Goal: Communication & Community: Answer question/provide support

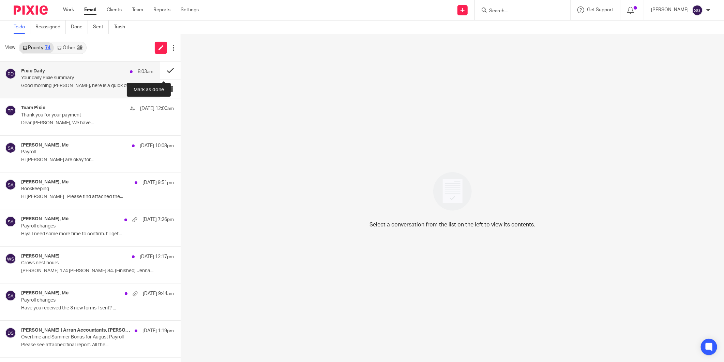
click at [166, 65] on button at bounding box center [170, 70] width 20 height 18
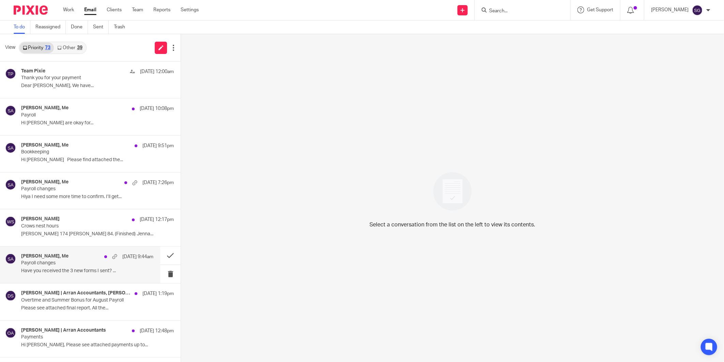
click at [62, 268] on p "Have you received the 3 new forms I sent? ..." at bounding box center [87, 271] width 132 height 6
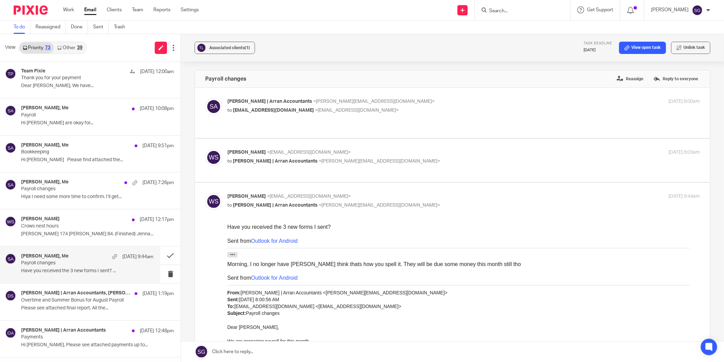
click at [261, 164] on p "to Sarah | Arran Accountants <sarah@arranaccountants.co.uk>" at bounding box center [385, 161] width 315 height 7
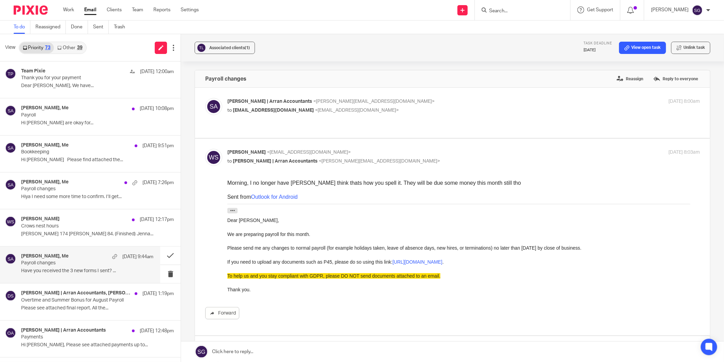
click at [261, 164] on p "to Sarah | Arran Accountants <sarah@arranaccountants.co.uk>" at bounding box center [385, 161] width 315 height 7
checkbox input "false"
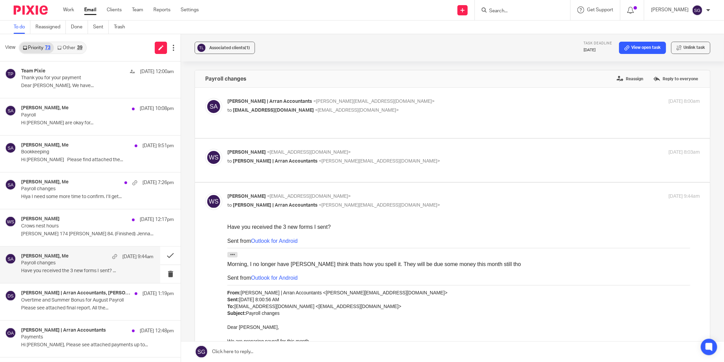
click at [253, 115] on div "Sarah | Arran Accountants <sarah@arranaccountants.co.uk> to williamsillars@outl…" at bounding box center [464, 106] width 473 height 17
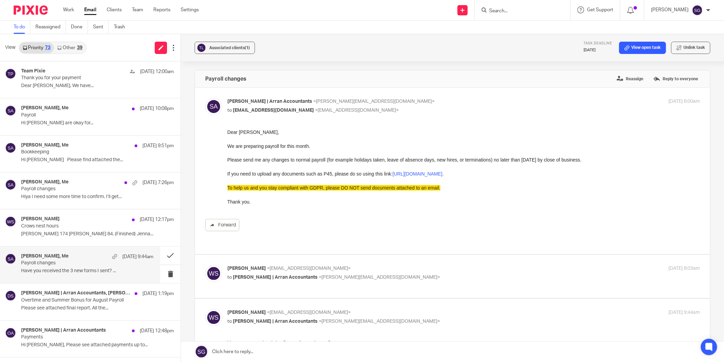
click at [256, 114] on div "Sarah | Arran Accountants <sarah@arranaccountants.co.uk> to williamsillars@outl…" at bounding box center [464, 106] width 473 height 17
checkbox input "false"
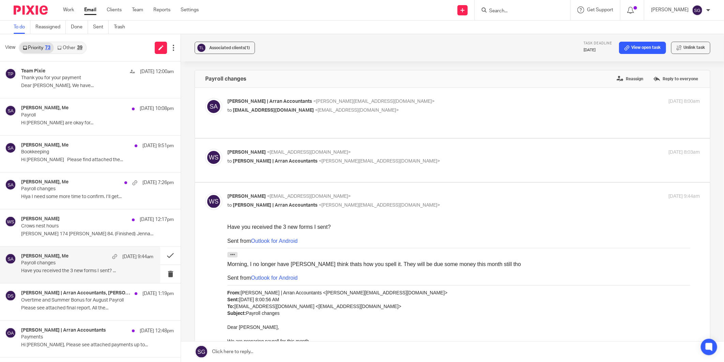
click at [268, 164] on p "to [PERSON_NAME] | Arran Accountants <[PERSON_NAME][EMAIL_ADDRESS][DOMAIN_NAME]>" at bounding box center [385, 161] width 315 height 7
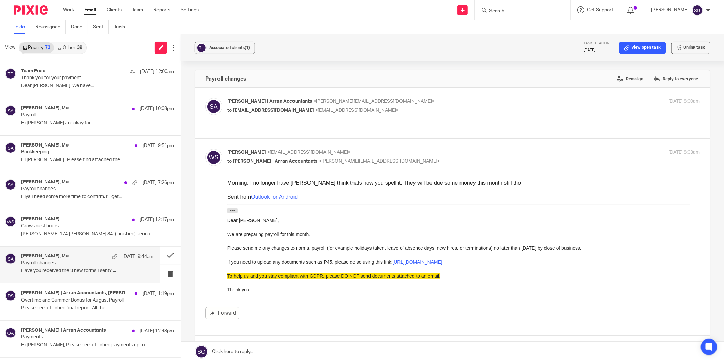
click at [268, 164] on p "to [PERSON_NAME] | Arran Accountants <[PERSON_NAME][EMAIL_ADDRESS][DOMAIN_NAME]>" at bounding box center [385, 161] width 315 height 7
checkbox input "false"
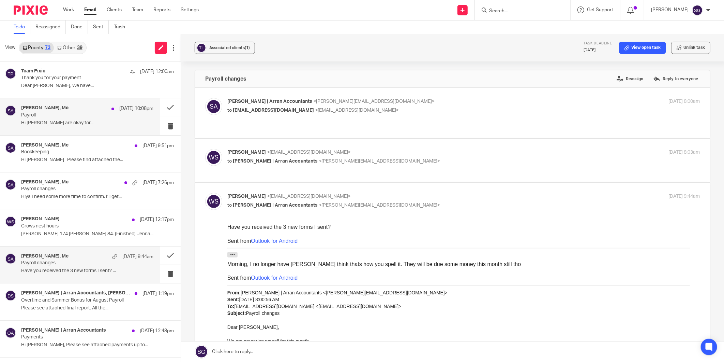
click at [78, 124] on p "Hi Sarah Payslips are okay for..." at bounding box center [87, 123] width 132 height 6
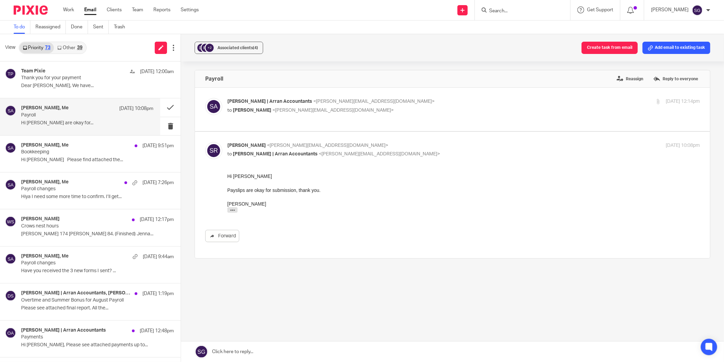
drag, startPoint x: 299, startPoint y: 354, endPoint x: 299, endPoint y: 336, distance: 18.4
click at [299, 279] on link at bounding box center [452, 351] width 543 height 20
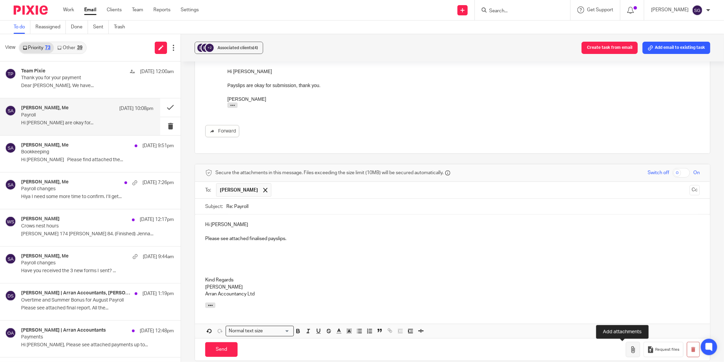
click at [579, 279] on icon "button" at bounding box center [633, 349] width 7 height 7
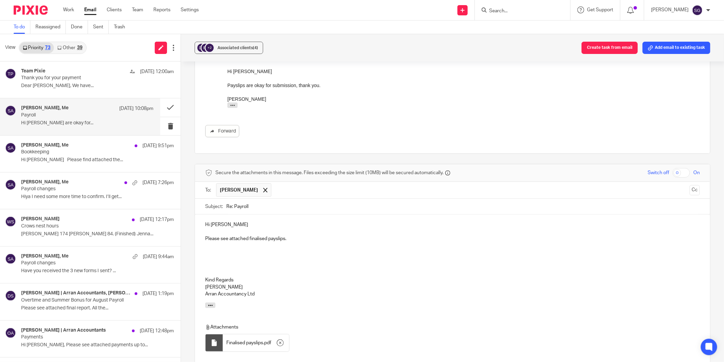
scroll to position [231, 0]
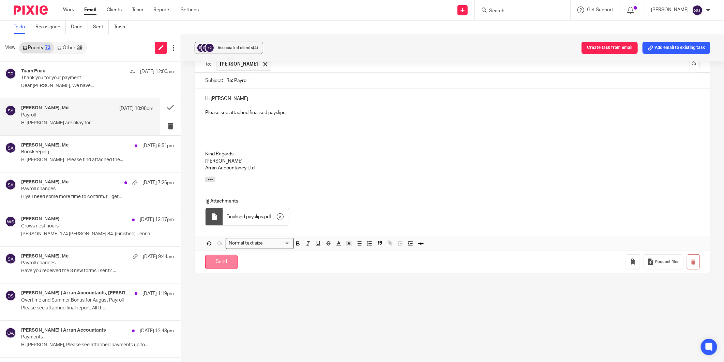
click at [223, 260] on input "Send" at bounding box center [221, 261] width 32 height 15
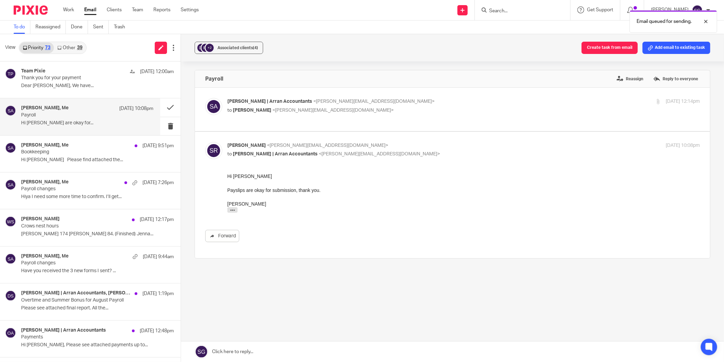
scroll to position [0, 0]
click at [164, 108] on button at bounding box center [170, 107] width 20 height 18
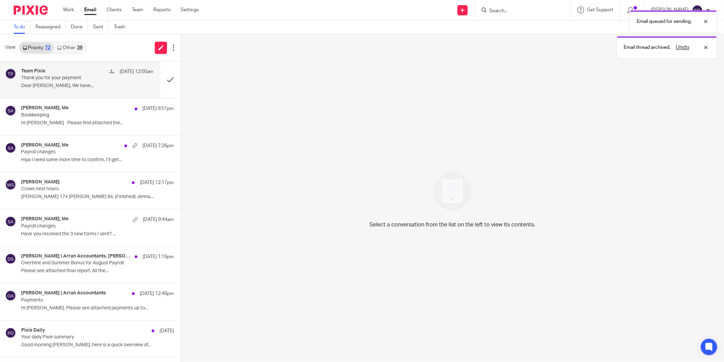
click at [92, 74] on div "Team Pixie 24 Aug 12:00am" at bounding box center [87, 71] width 132 height 7
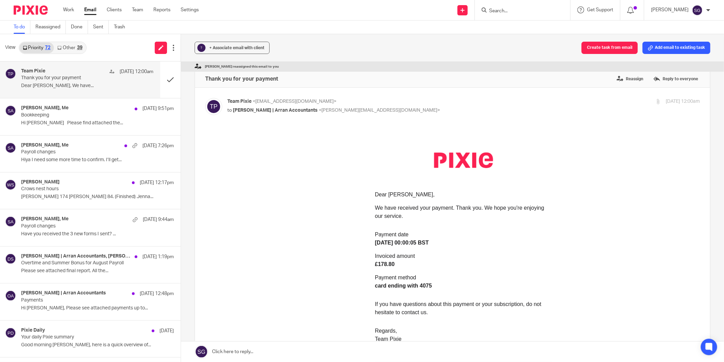
scroll to position [222, 0]
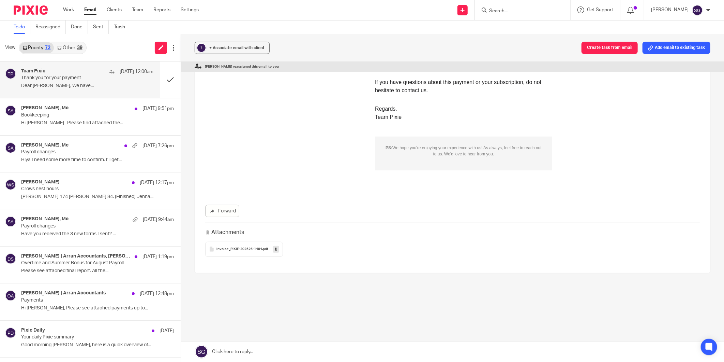
click at [275, 248] on icon at bounding box center [276, 248] width 2 height 5
click at [163, 79] on button at bounding box center [170, 79] width 20 height 36
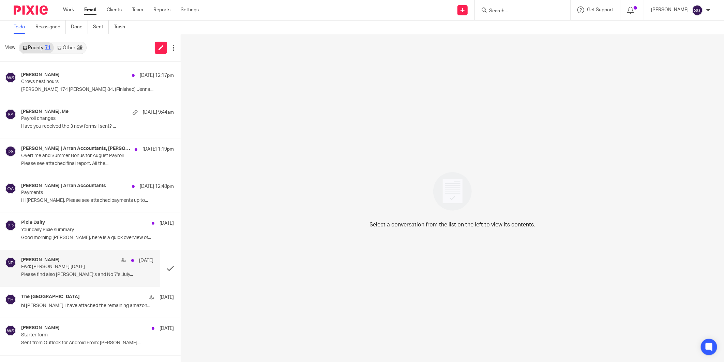
scroll to position [76, 0]
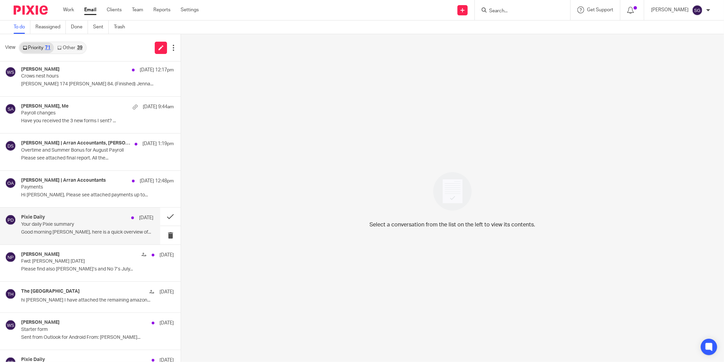
click at [68, 230] on p "Good morning Sarah, here is a quick overview of..." at bounding box center [87, 232] width 132 height 6
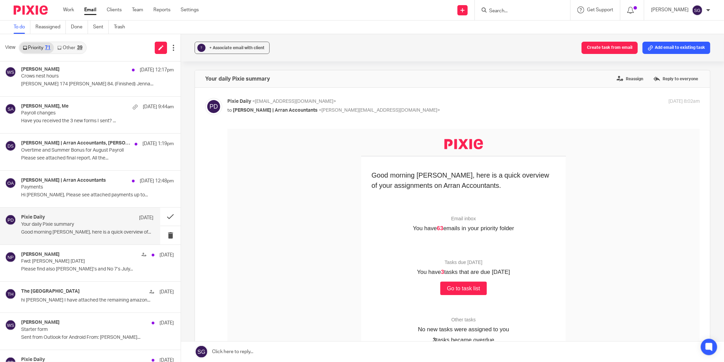
scroll to position [0, 0]
click at [160, 214] on button at bounding box center [170, 216] width 20 height 18
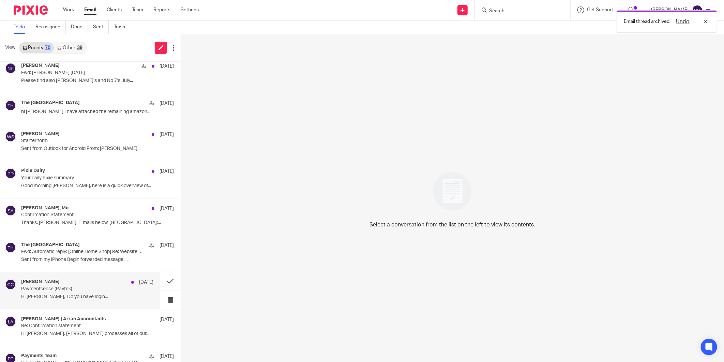
scroll to position [341, 0]
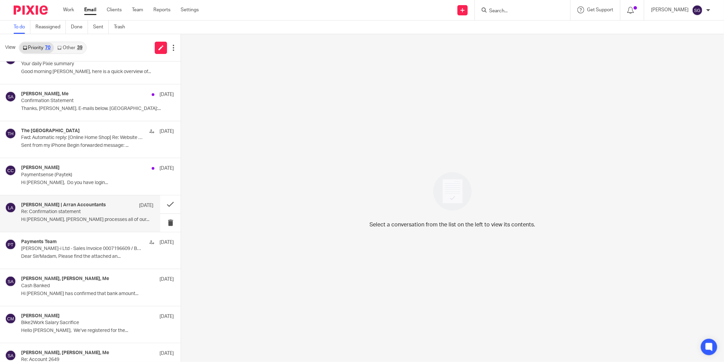
click at [72, 216] on div "Lorna | Arran Accountants 20 Aug Re: Confirmation statement Hi Kris, Sarah proc…" at bounding box center [87, 213] width 132 height 23
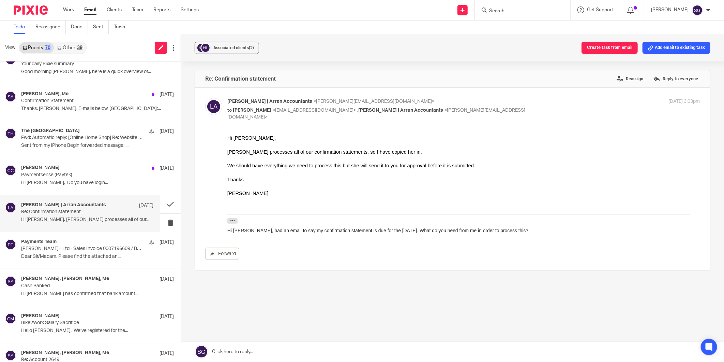
scroll to position [0, 0]
click at [77, 247] on p "Croner-i Ltd - Sales Invoice 0007196609 / BS0284219" at bounding box center [74, 249] width 106 height 6
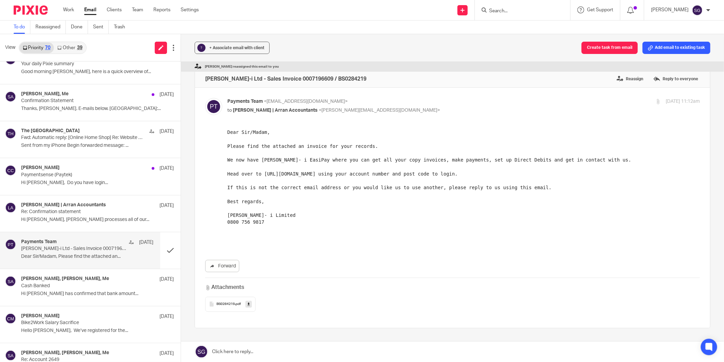
click at [249, 279] on link at bounding box center [249, 303] width 6 height 7
click at [165, 252] on button at bounding box center [170, 250] width 20 height 36
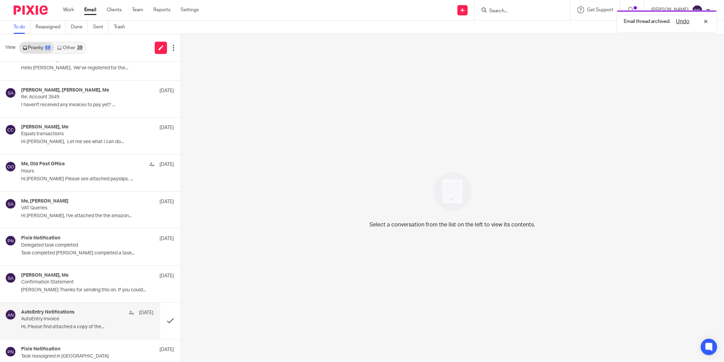
scroll to position [606, 0]
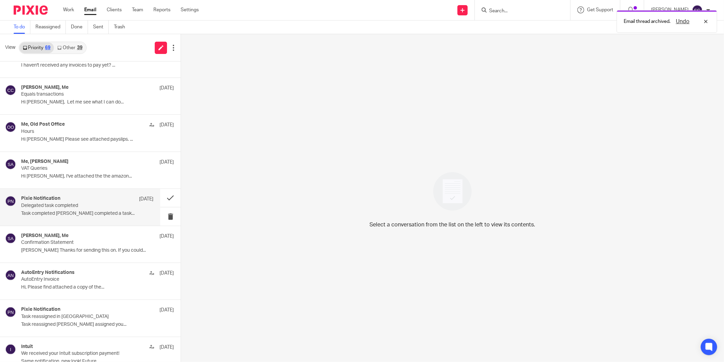
click at [77, 215] on p "Task completed Olivia Holmes completed a task..." at bounding box center [87, 213] width 132 height 6
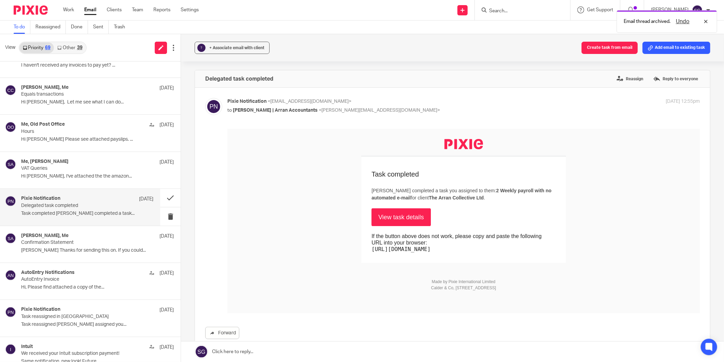
scroll to position [0, 0]
click at [160, 198] on button at bounding box center [170, 198] width 20 height 18
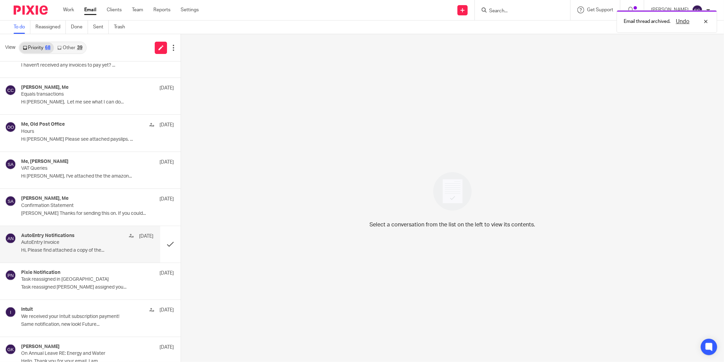
click at [66, 253] on p "Hi, Please find attached a copy of the..." at bounding box center [87, 250] width 132 height 6
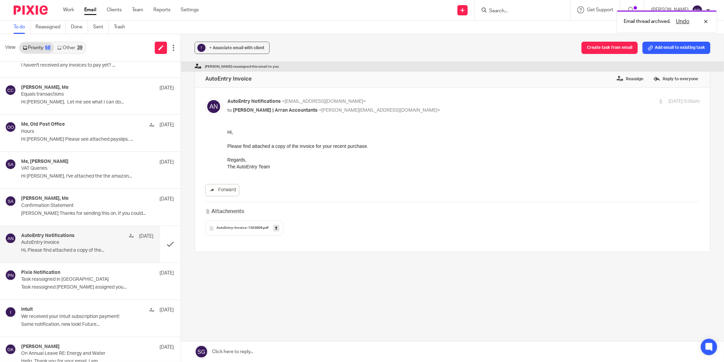
click at [275, 229] on icon at bounding box center [276, 227] width 2 height 5
click at [162, 245] on button at bounding box center [170, 244] width 20 height 36
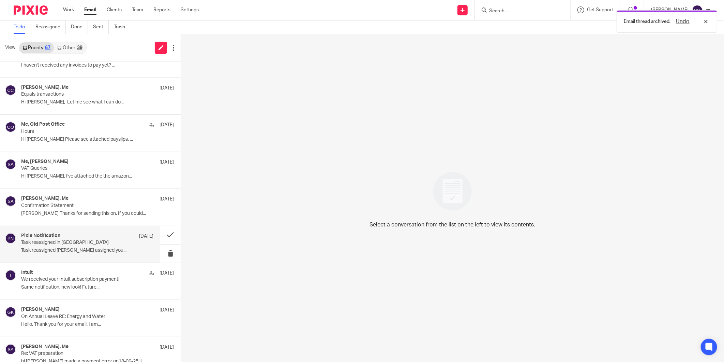
click at [46, 244] on p "Task reassigned in [GEOGRAPHIC_DATA]" at bounding box center [74, 242] width 106 height 6
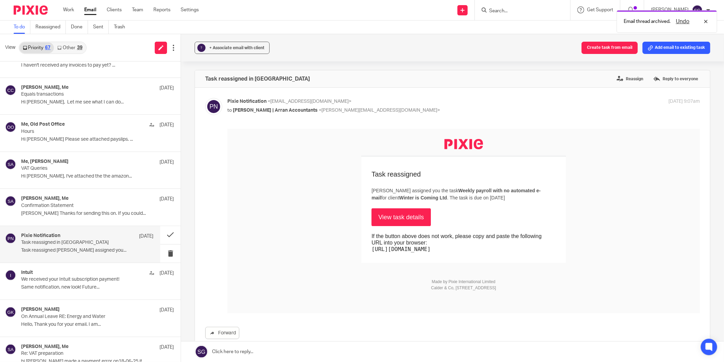
scroll to position [682, 0]
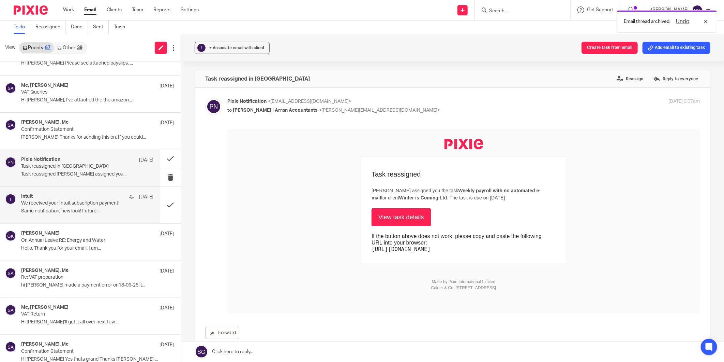
click at [84, 205] on p "We received your Intuit subscription payment!" at bounding box center [74, 203] width 106 height 6
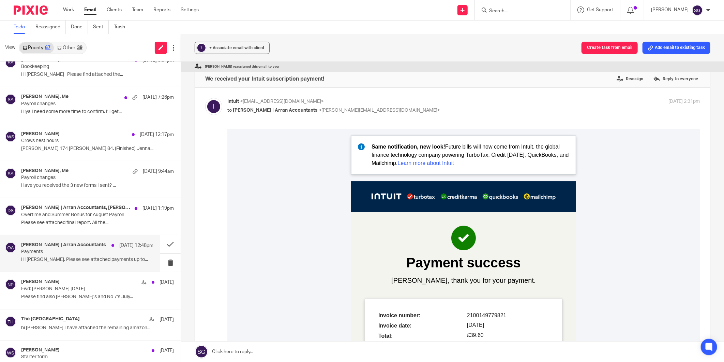
scroll to position [0, 0]
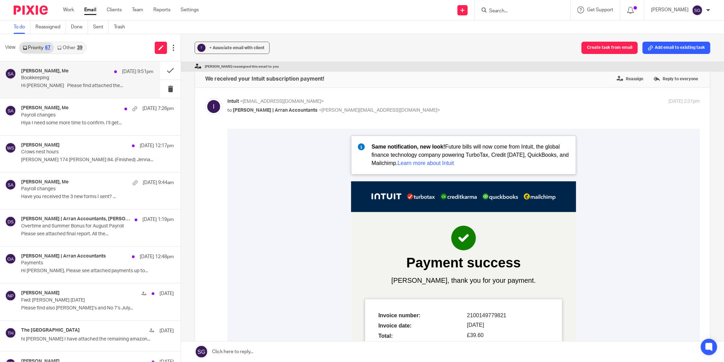
click at [98, 74] on div "Scott Roberts, Me 23 Aug 9:51pm" at bounding box center [87, 71] width 132 height 7
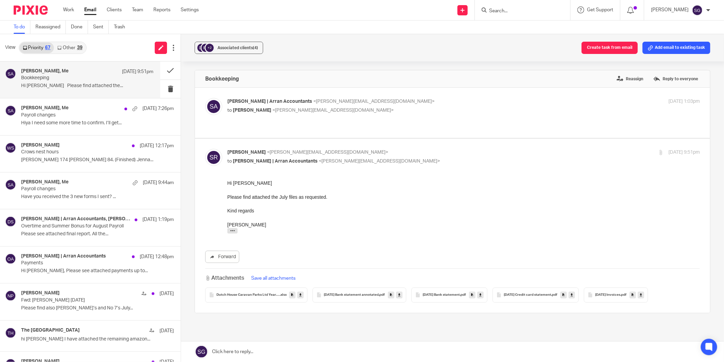
click at [299, 279] on icon at bounding box center [300, 294] width 2 height 5
click at [399, 279] on icon at bounding box center [399, 294] width 2 height 5
click at [482, 279] on icon at bounding box center [481, 294] width 2 height 5
click at [573, 279] on icon at bounding box center [572, 294] width 2 height 5
click at [579, 279] on icon at bounding box center [641, 294] width 2 height 5
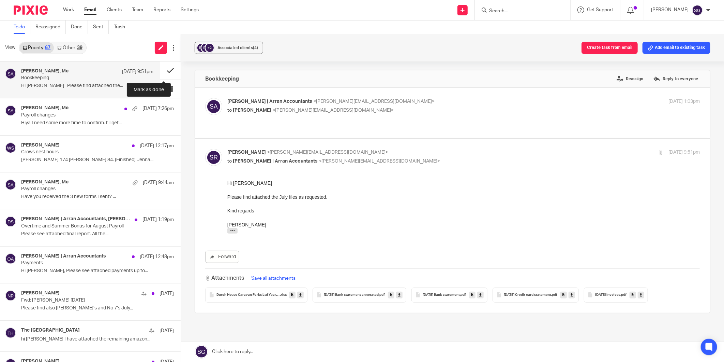
click at [161, 69] on button at bounding box center [170, 70] width 20 height 18
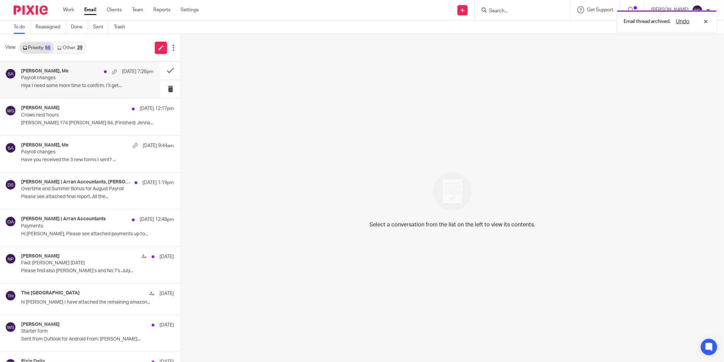
click at [77, 79] on p "Payroll changes" at bounding box center [74, 78] width 106 height 6
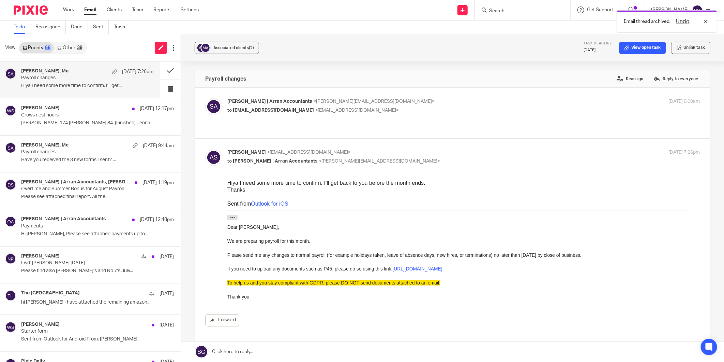
click at [268, 113] on p "to amna.saleem@outlook.com <amna.saleem@outlook.com>" at bounding box center [385, 110] width 315 height 7
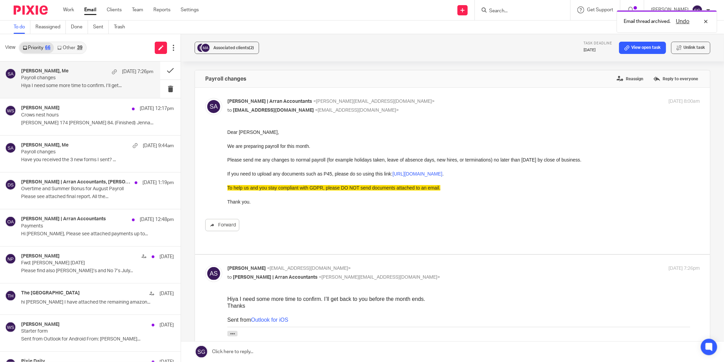
click at [271, 114] on div "Sarah | Arran Accountants <sarah@arranaccountants.co.uk> to amna.saleem@outlook…" at bounding box center [464, 106] width 473 height 17
checkbox input "false"
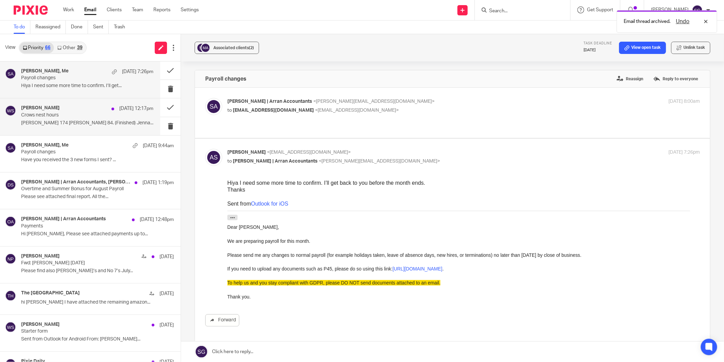
click at [82, 117] on p "Crows nest hours" at bounding box center [74, 115] width 106 height 6
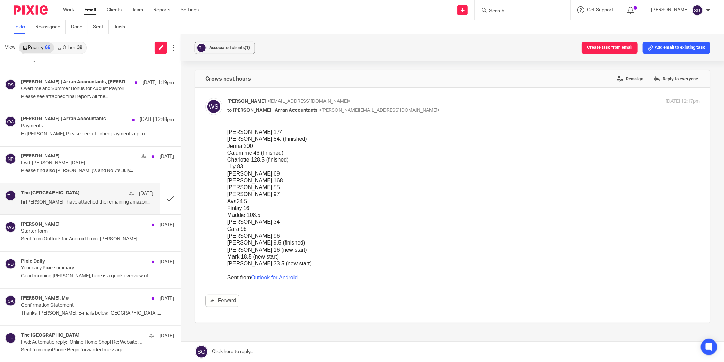
scroll to position [114, 0]
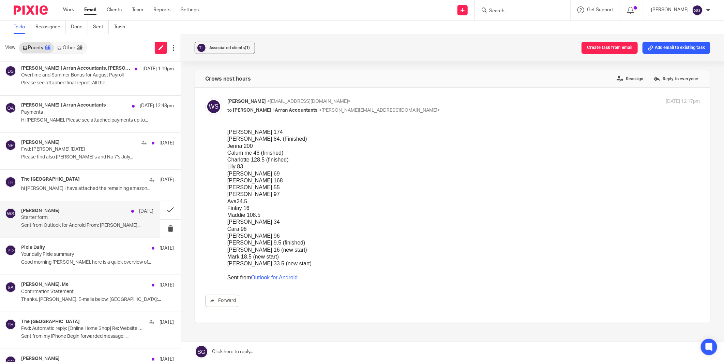
click at [67, 219] on p "Starter form" at bounding box center [74, 218] width 106 height 6
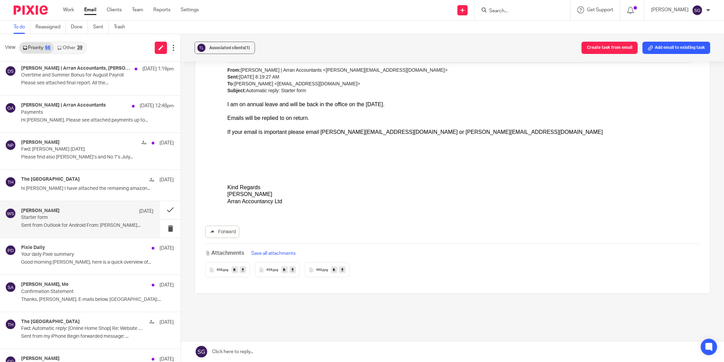
scroll to position [236, 0]
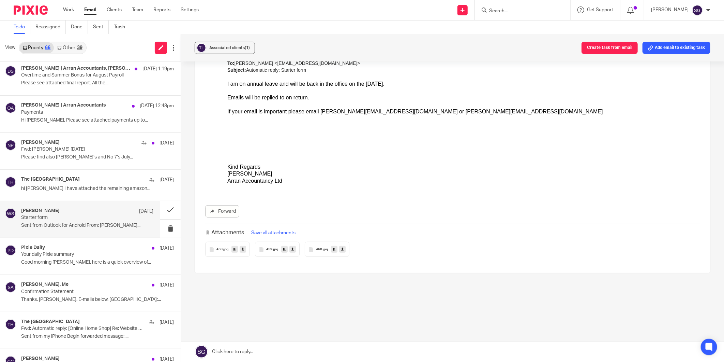
click at [217, 248] on span "458" at bounding box center [220, 249] width 6 height 4
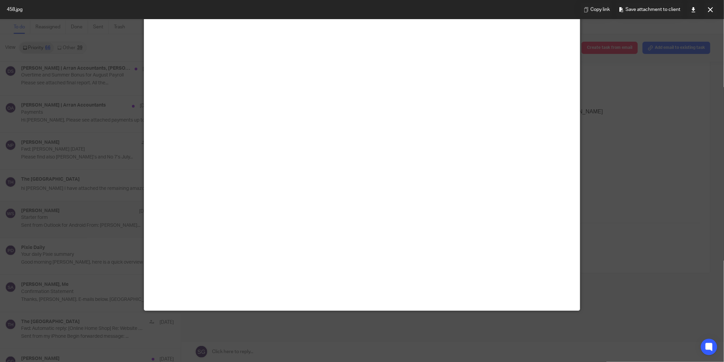
scroll to position [322, 0]
click at [579, 15] on button at bounding box center [711, 10] width 14 height 14
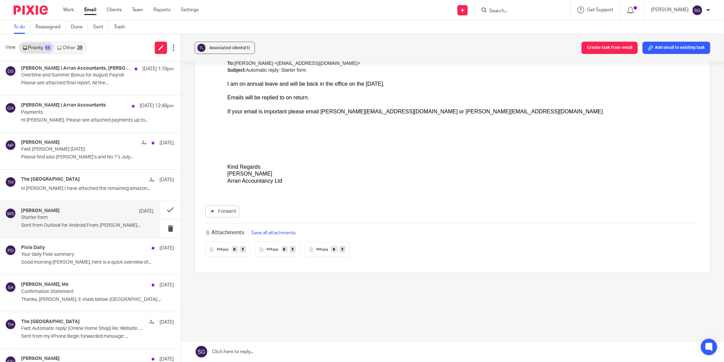
click at [270, 252] on div "459 .jpg" at bounding box center [277, 248] width 45 height 15
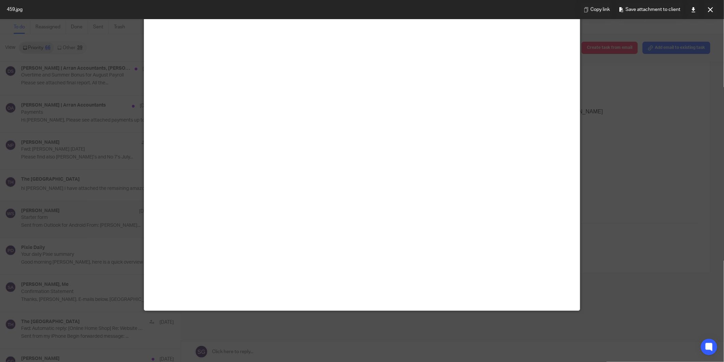
scroll to position [76, 0]
drag, startPoint x: 712, startPoint y: 12, endPoint x: 691, endPoint y: 29, distance: 27.2
click at [579, 12] on button at bounding box center [711, 10] width 14 height 14
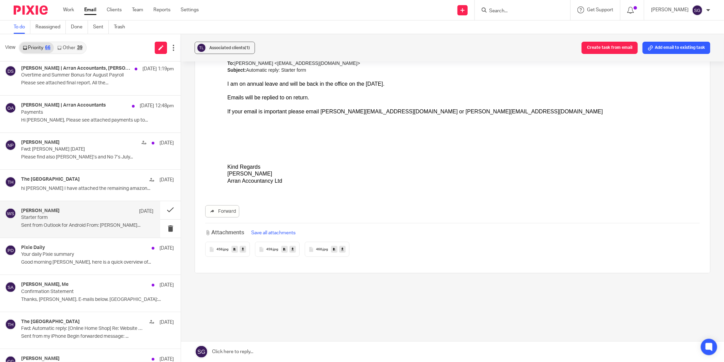
click at [217, 247] on span "458" at bounding box center [220, 249] width 6 height 4
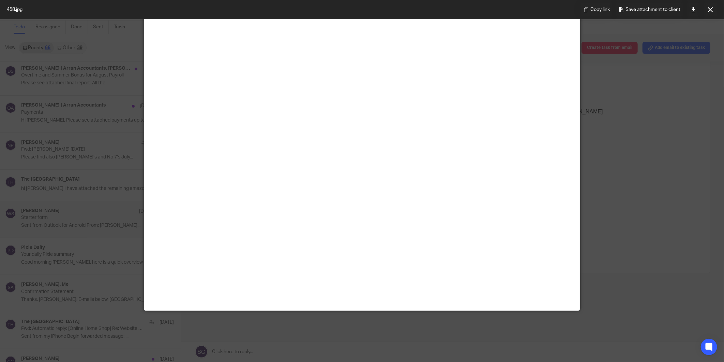
scroll to position [322, 0]
click at [579, 55] on div at bounding box center [362, 181] width 724 height 362
drag, startPoint x: 712, startPoint y: 12, endPoint x: 665, endPoint y: 51, distance: 61.0
click at [579, 12] on button at bounding box center [711, 10] width 14 height 14
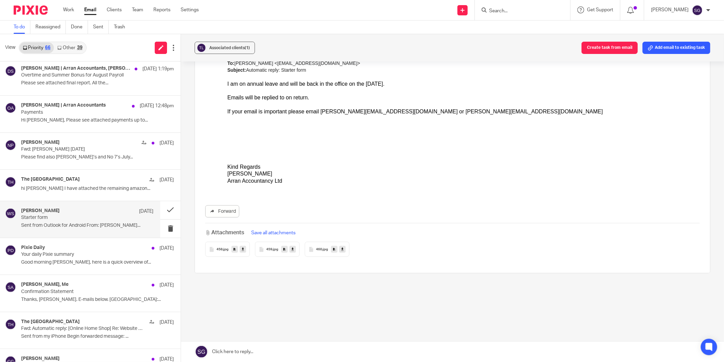
click at [316, 250] on span "460" at bounding box center [319, 249] width 6 height 4
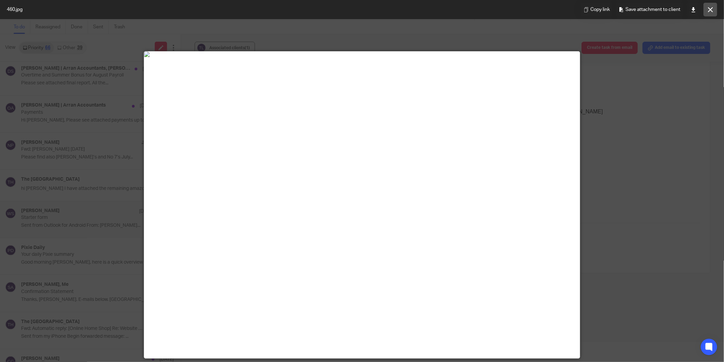
click at [579, 11] on icon at bounding box center [710, 9] width 5 height 5
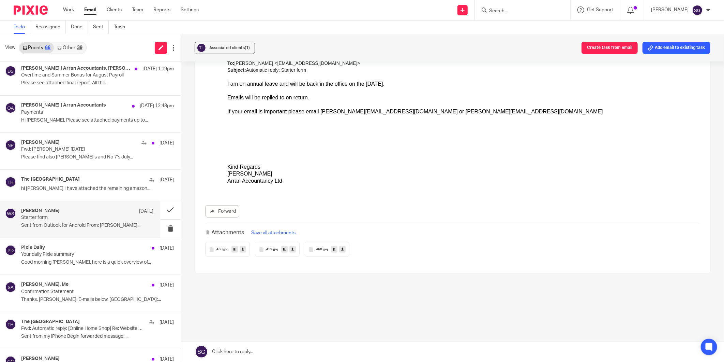
click at [213, 246] on div "458 .jpg" at bounding box center [227, 248] width 45 height 15
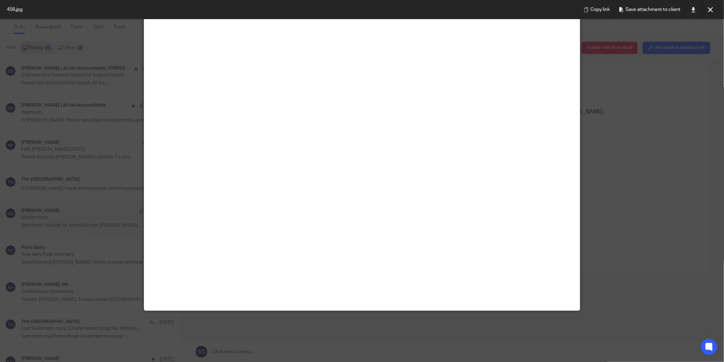
scroll to position [303, 0]
drag, startPoint x: 713, startPoint y: 8, endPoint x: 712, endPoint y: 12, distance: 4.4
click at [579, 8] on icon at bounding box center [710, 9] width 5 height 5
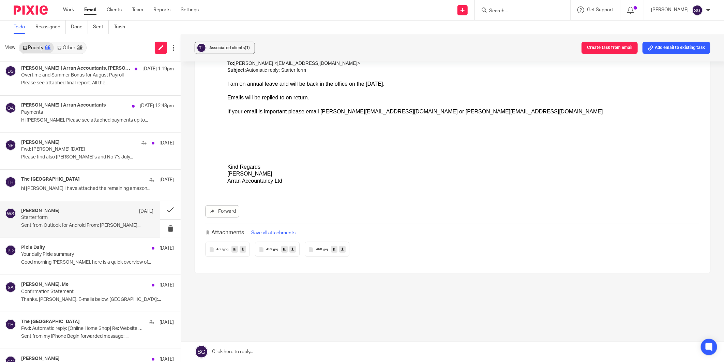
click at [325, 249] on span ".jpg" at bounding box center [325, 249] width 6 height 4
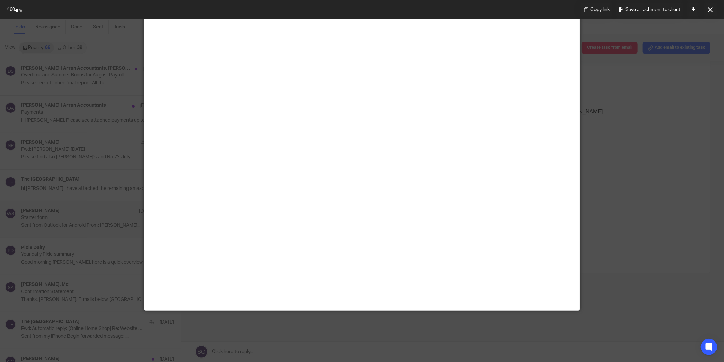
scroll to position [151, 0]
click at [579, 7] on icon at bounding box center [710, 9] width 5 height 5
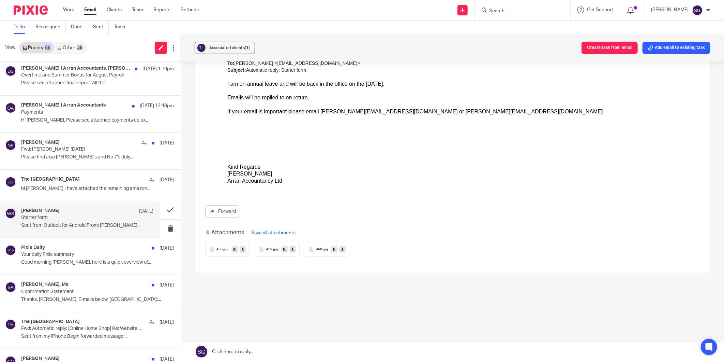
click at [361, 215] on div "Forward" at bounding box center [452, 211] width 495 height 12
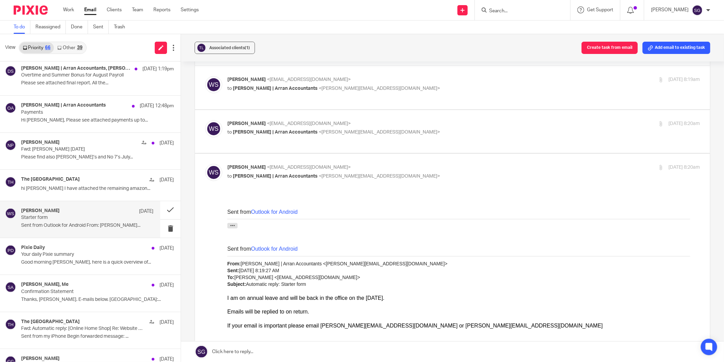
scroll to position [9, 0]
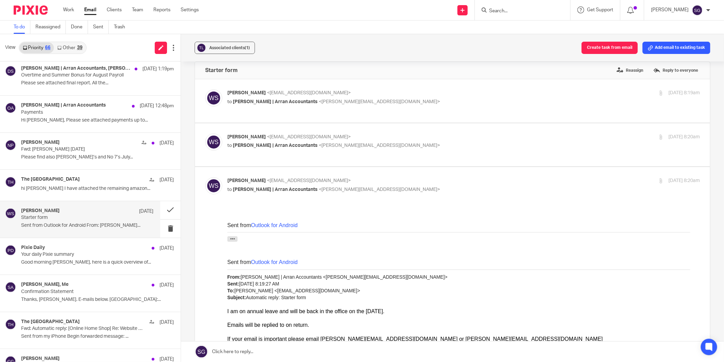
click at [260, 107] on div "William Sillars <williamsillars@outlook.com> to Sarah | Arran Accountants <sara…" at bounding box center [452, 100] width 495 height 23
click at [261, 106] on div "William Sillars <williamsillars@outlook.com> to Sarah | Arran Accountants <sara…" at bounding box center [452, 100] width 495 height 23
click at [261, 106] on div "William Sillars <williamsillars@outlook.com> to Sarah | Arran Accountants <sara…" at bounding box center [464, 97] width 473 height 17
checkbox input "true"
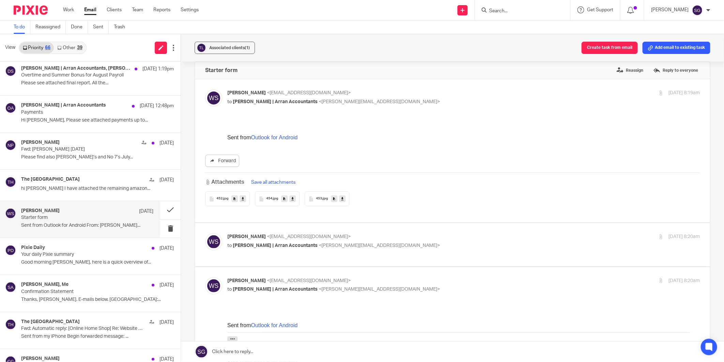
scroll to position [0, 0]
click at [217, 198] on span "452" at bounding box center [220, 198] width 6 height 4
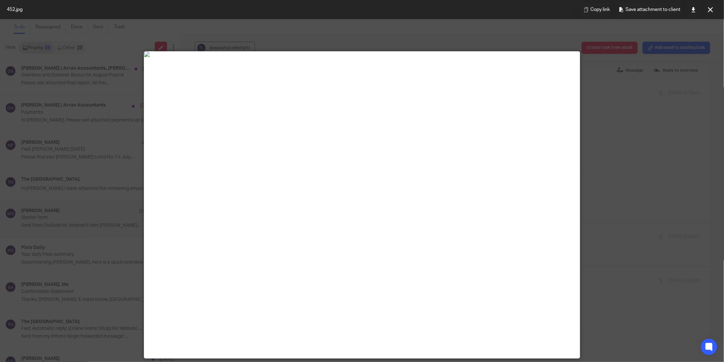
drag, startPoint x: 712, startPoint y: 6, endPoint x: 623, endPoint y: 33, distance: 92.3
click at [579, 6] on button at bounding box center [711, 10] width 14 height 14
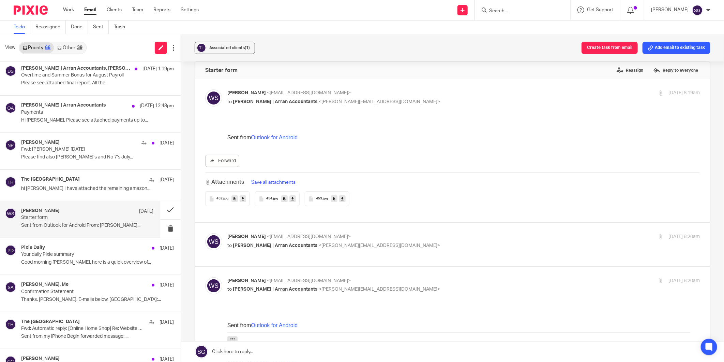
click at [271, 199] on span "454" at bounding box center [269, 198] width 6 height 4
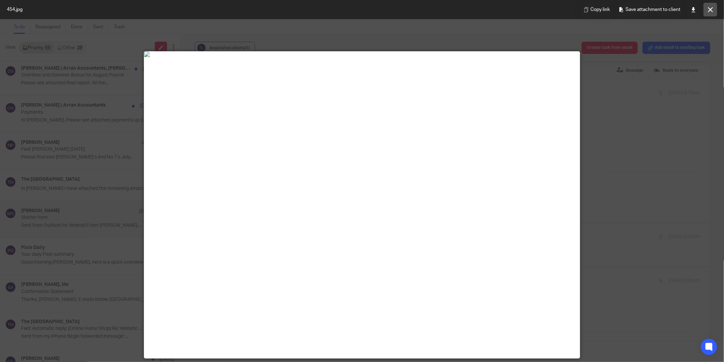
click at [579, 6] on button at bounding box center [711, 10] width 14 height 14
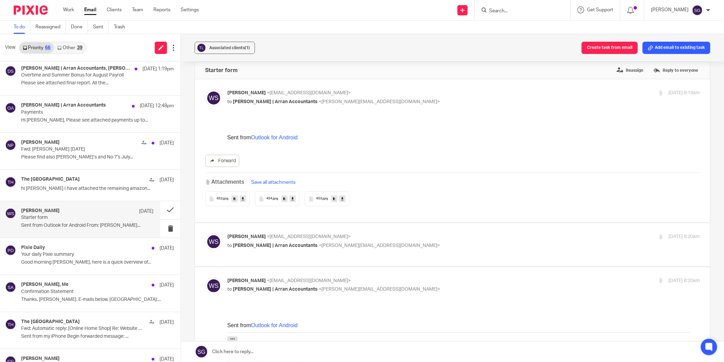
click at [321, 195] on div "453 .jpg" at bounding box center [327, 198] width 45 height 15
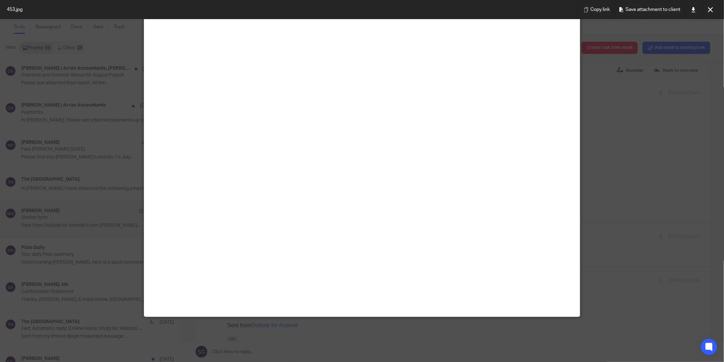
scroll to position [114, 0]
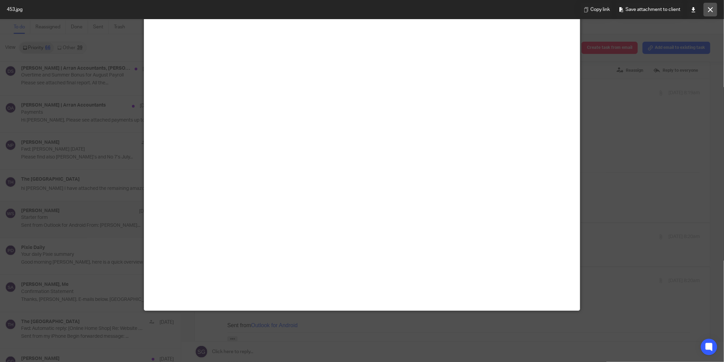
click at [579, 12] on icon at bounding box center [710, 9] width 5 height 5
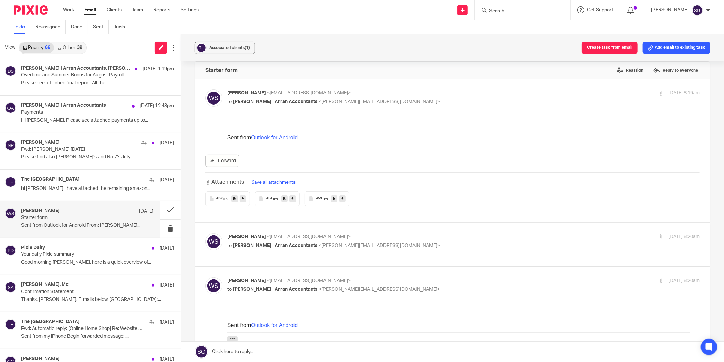
click at [219, 195] on div "452 .jpg" at bounding box center [227, 198] width 45 height 15
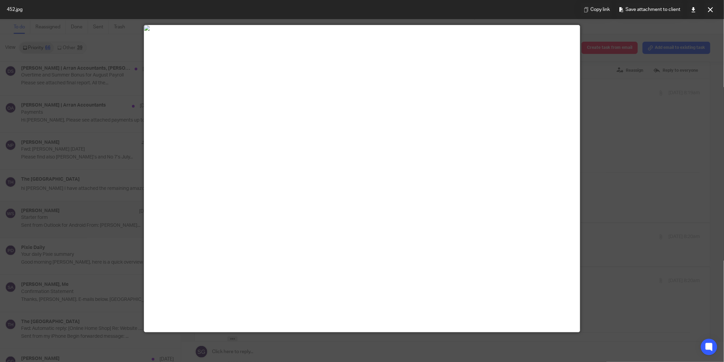
scroll to position [76, 0]
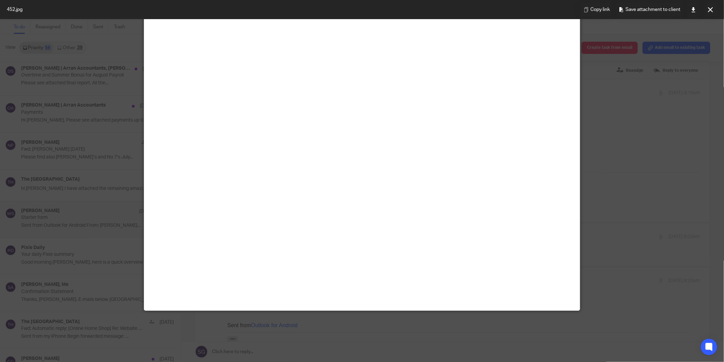
drag, startPoint x: 714, startPoint y: 13, endPoint x: 710, endPoint y: 16, distance: 4.8
click at [579, 13] on button at bounding box center [711, 10] width 14 height 14
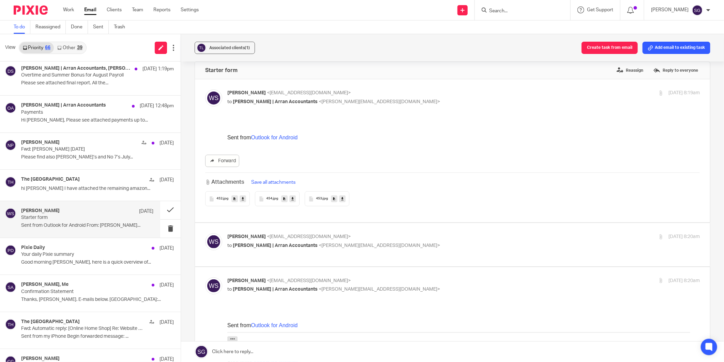
click at [271, 250] on div "William Sillars <williamsillars@outlook.com> to Sarah | Arran Accountants <sara…" at bounding box center [452, 244] width 495 height 23
click at [271, 249] on div "William Sillars <williamsillars@outlook.com> to Sarah | Arran Accountants <sara…" at bounding box center [464, 241] width 473 height 17
checkbox input "true"
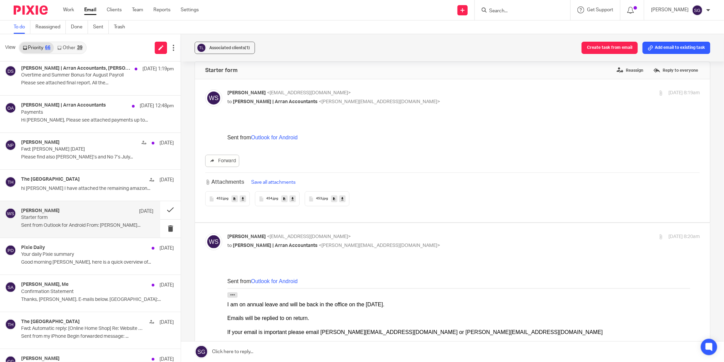
scroll to position [160, 0]
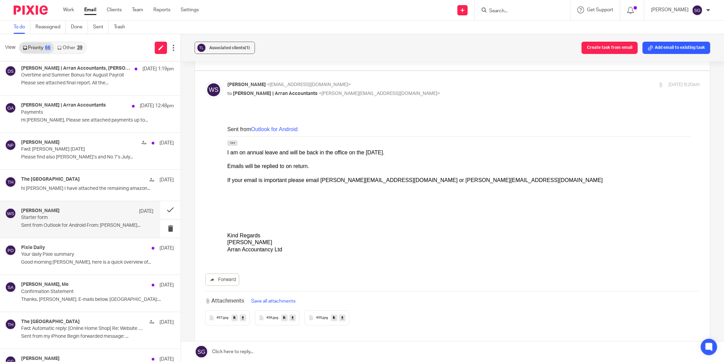
click at [217, 279] on span "457" at bounding box center [220, 318] width 6 height 4
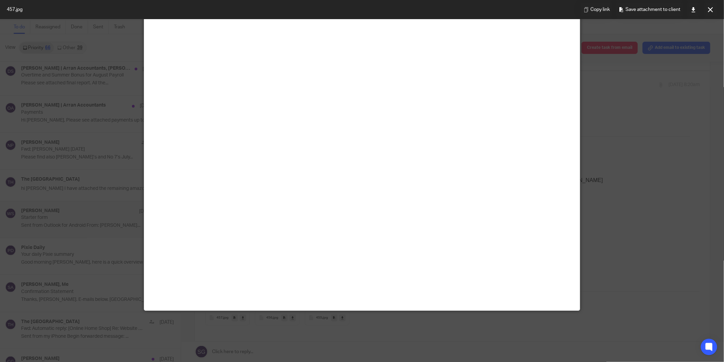
scroll to position [0, 0]
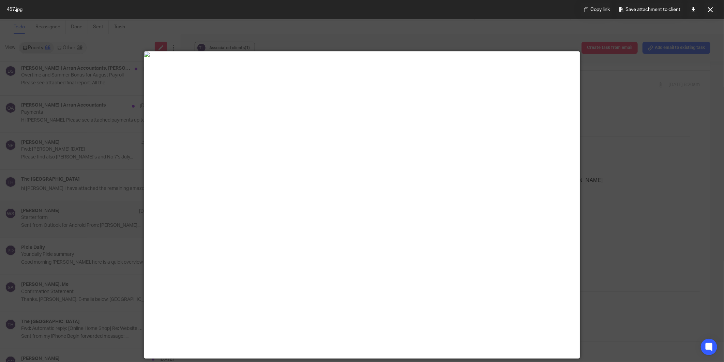
drag, startPoint x: 714, startPoint y: 9, endPoint x: 599, endPoint y: 99, distance: 145.8
click at [579, 10] on button at bounding box center [711, 10] width 14 height 14
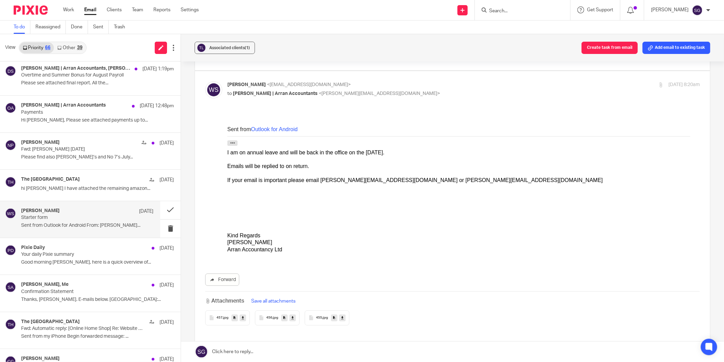
click at [270, 279] on span "456" at bounding box center [269, 318] width 6 height 4
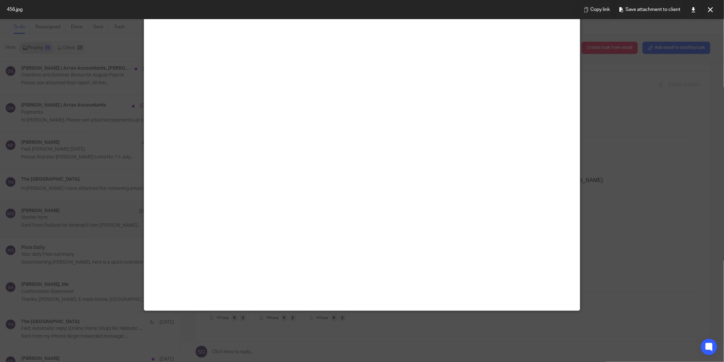
scroll to position [322, 0]
click at [579, 7] on icon at bounding box center [710, 9] width 5 height 5
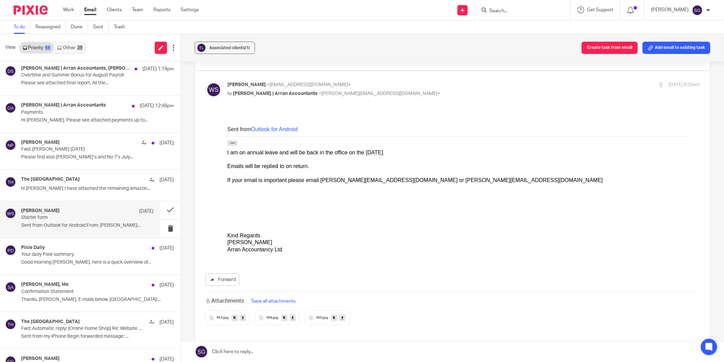
click at [318, 279] on span "455" at bounding box center [319, 318] width 6 height 4
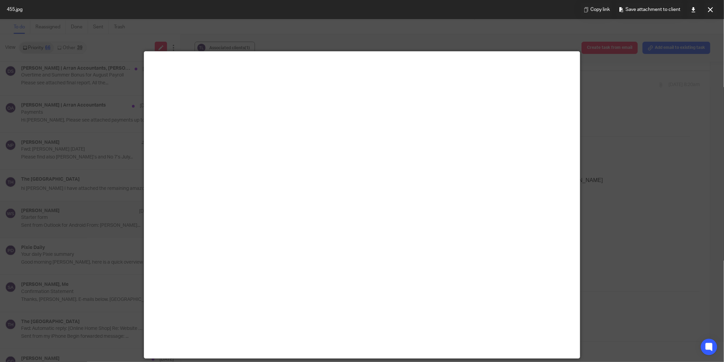
scroll to position [114, 0]
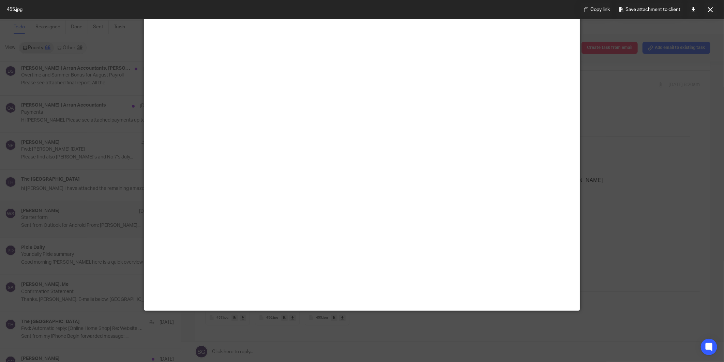
drag, startPoint x: 710, startPoint y: 11, endPoint x: 700, endPoint y: 23, distance: 16.2
click at [579, 11] on icon at bounding box center [710, 9] width 5 height 5
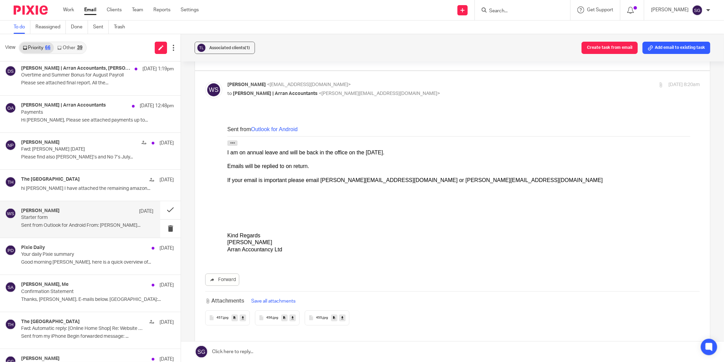
click at [219, 279] on span "457" at bounding box center [220, 318] width 6 height 4
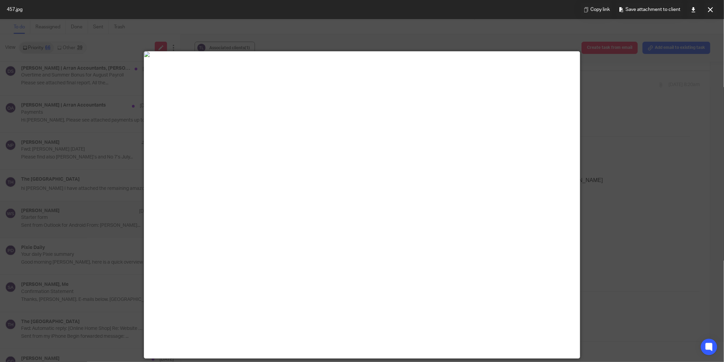
scroll to position [189, 0]
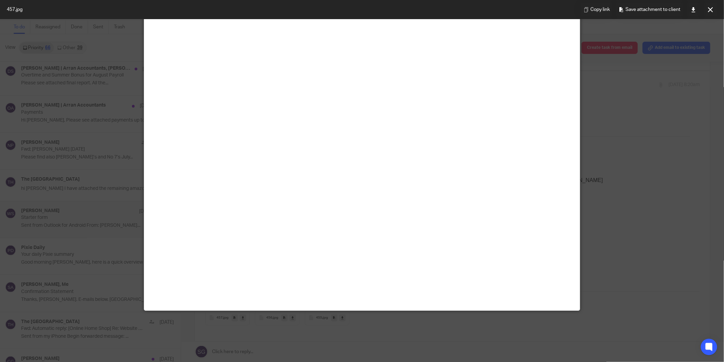
drag, startPoint x: 713, startPoint y: 6, endPoint x: 697, endPoint y: 15, distance: 18.7
click at [579, 6] on button at bounding box center [711, 10] width 14 height 14
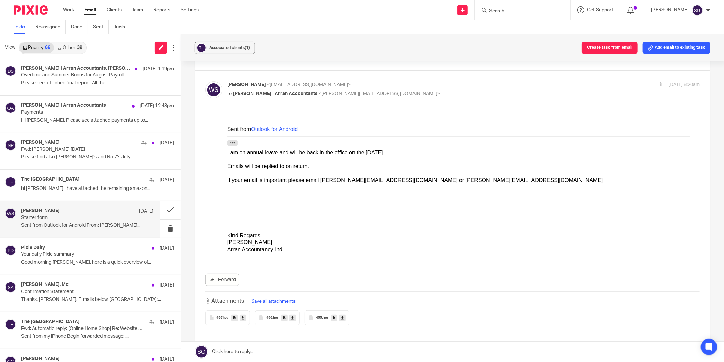
click at [318, 279] on span "455" at bounding box center [319, 318] width 6 height 4
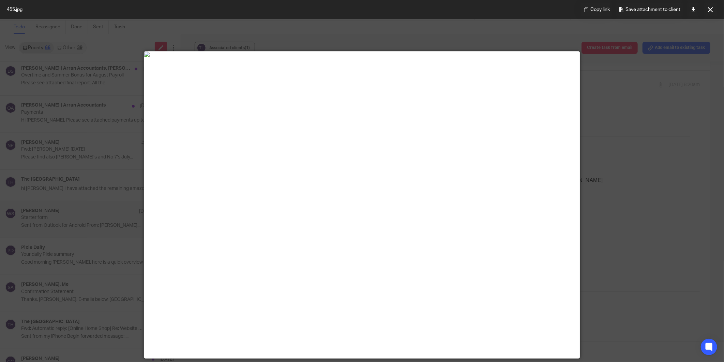
drag, startPoint x: 711, startPoint y: 8, endPoint x: 473, endPoint y: 87, distance: 250.5
click at [579, 10] on icon at bounding box center [710, 9] width 5 height 5
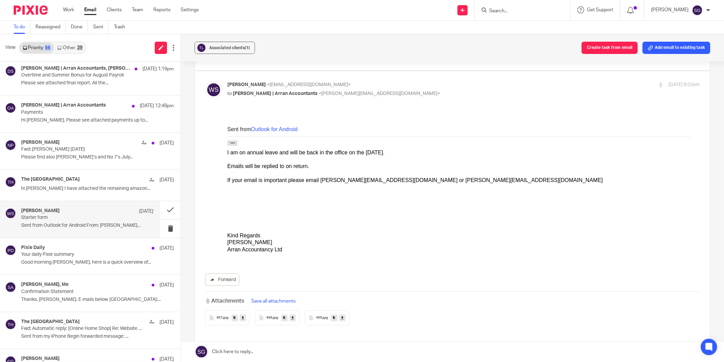
click at [213, 279] on div "457 .jpg" at bounding box center [227, 317] width 45 height 15
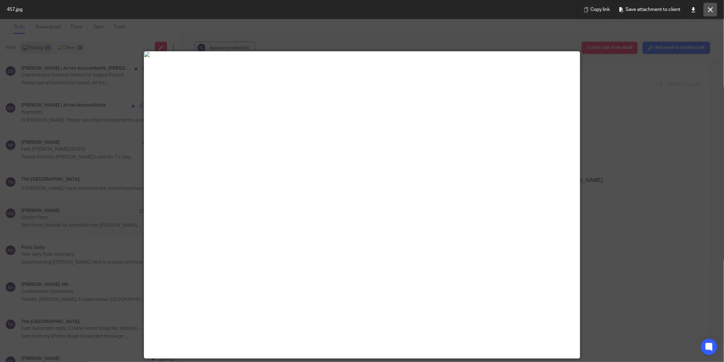
click at [579, 13] on button at bounding box center [711, 10] width 14 height 14
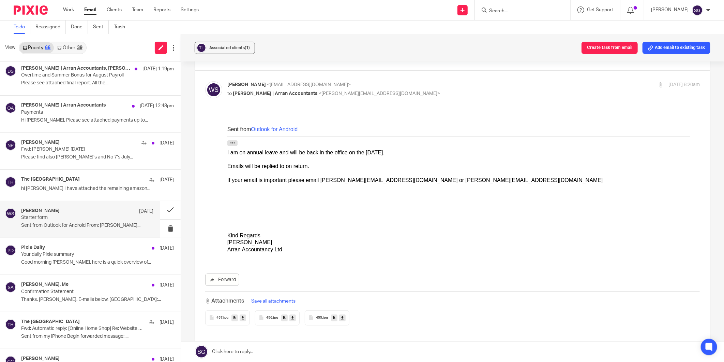
click at [266, 279] on div "456 .jpg" at bounding box center [277, 317] width 45 height 15
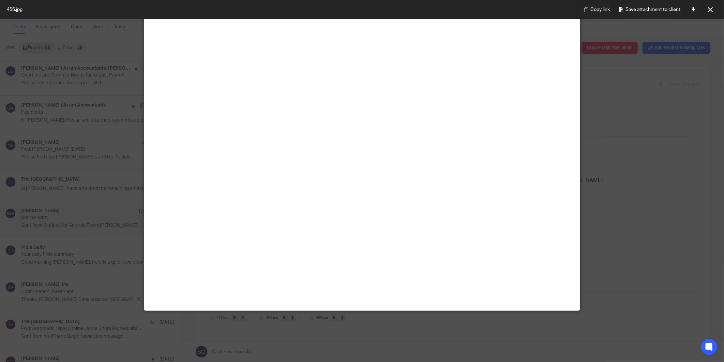
drag, startPoint x: 712, startPoint y: 14, endPoint x: 709, endPoint y: 25, distance: 11.3
click at [579, 14] on button at bounding box center [711, 10] width 14 height 14
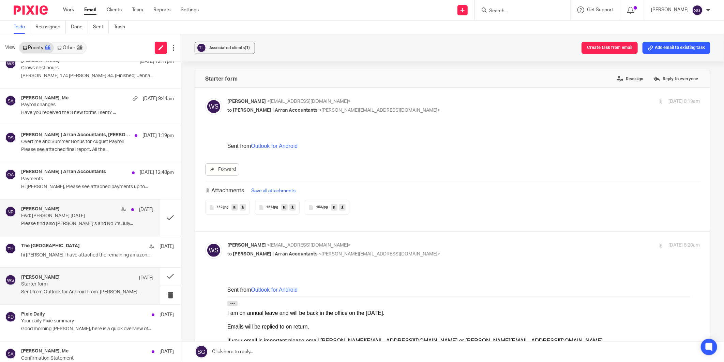
scroll to position [0, 0]
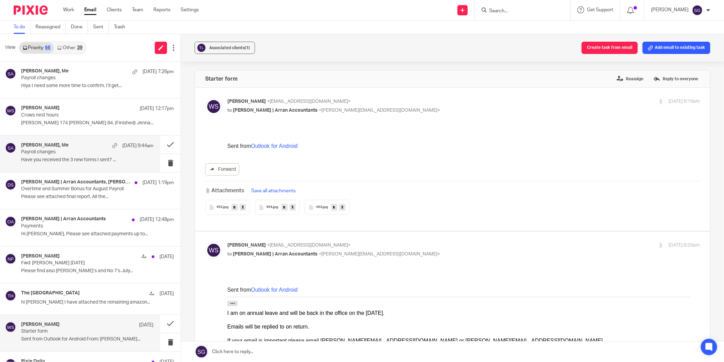
click at [71, 158] on p "Have you received the 3 new forms I sent? ..." at bounding box center [87, 160] width 132 height 6
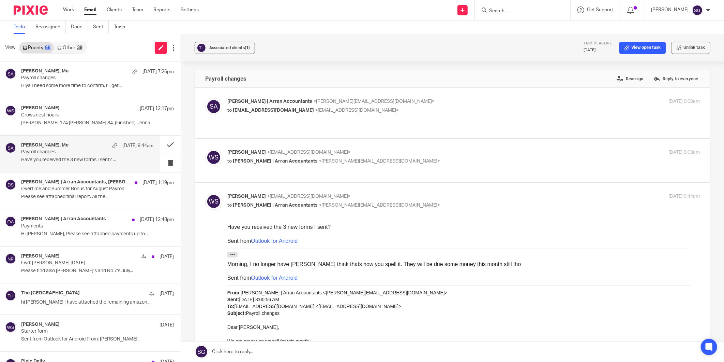
click at [313, 279] on link at bounding box center [452, 351] width 543 height 20
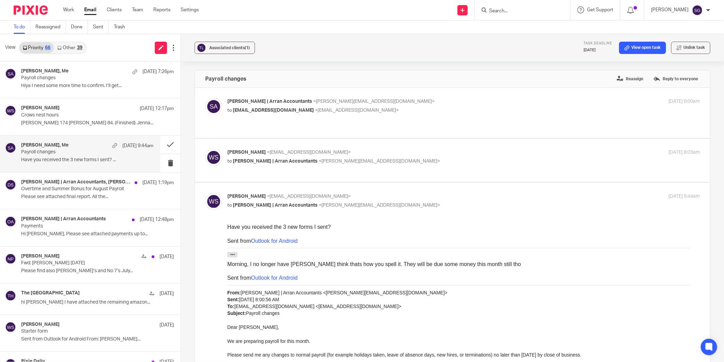
scroll to position [289, 0]
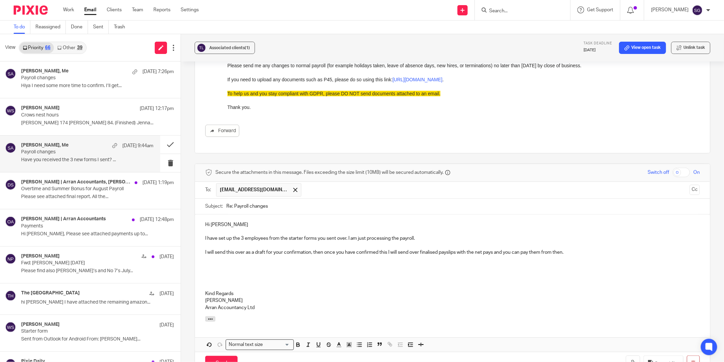
click at [255, 270] on div "Hi William I have set up the 3 employees from the starter forms you sent over. …" at bounding box center [452, 265] width 515 height 102
click at [228, 267] on p at bounding box center [452, 265] width 495 height 7
click at [223, 279] on input "Send" at bounding box center [221, 362] width 32 height 15
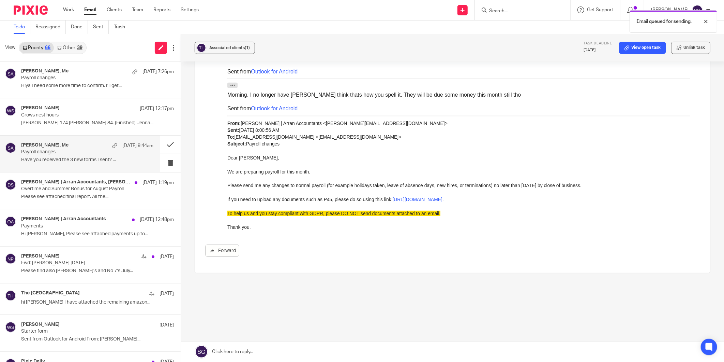
scroll to position [169, 0]
click at [63, 123] on p "Lewis Campbell 174 Blair 84. (Finished) Jenna..." at bounding box center [87, 123] width 132 height 6
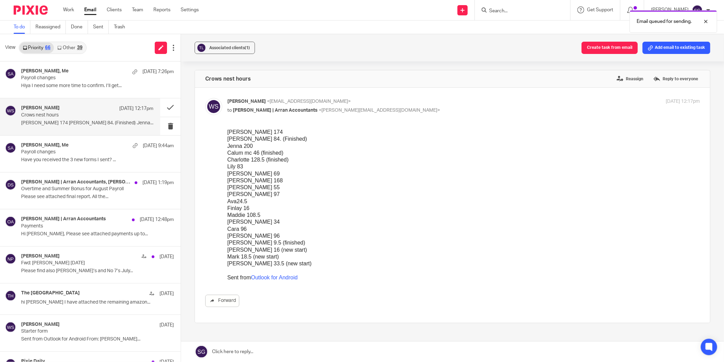
scroll to position [0, 0]
click at [260, 279] on link at bounding box center [452, 351] width 543 height 20
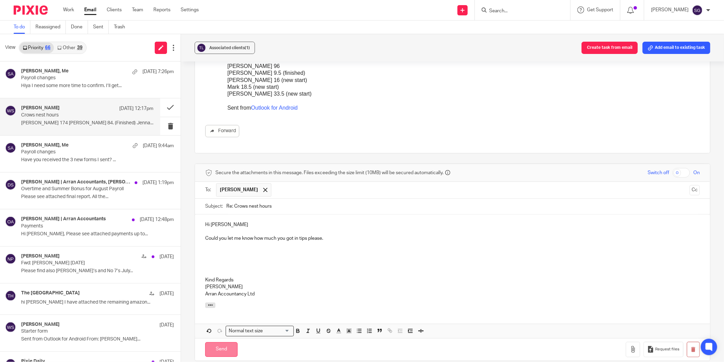
click at [224, 279] on input "Send" at bounding box center [221, 349] width 32 height 15
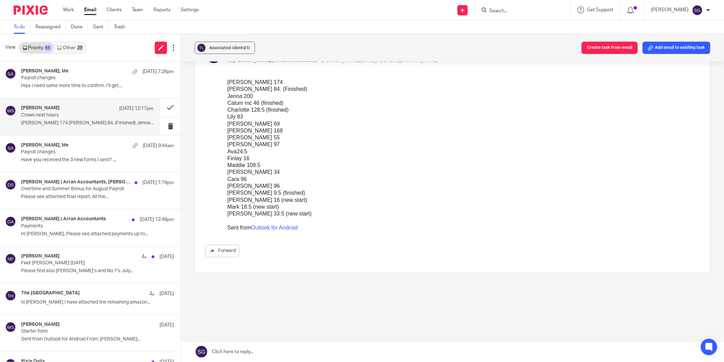
click at [67, 48] on link "Other 39" at bounding box center [70, 47] width 32 height 11
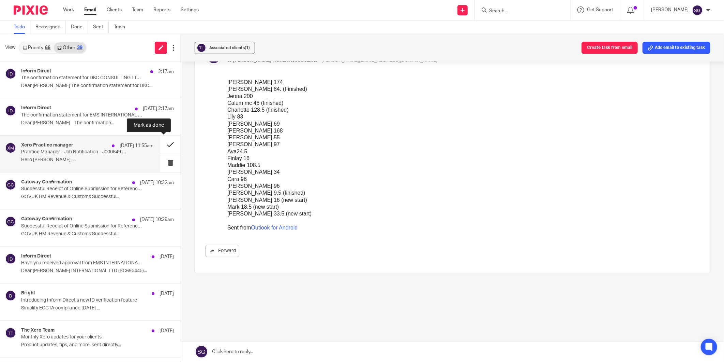
click at [160, 143] on button at bounding box center [170, 144] width 20 height 18
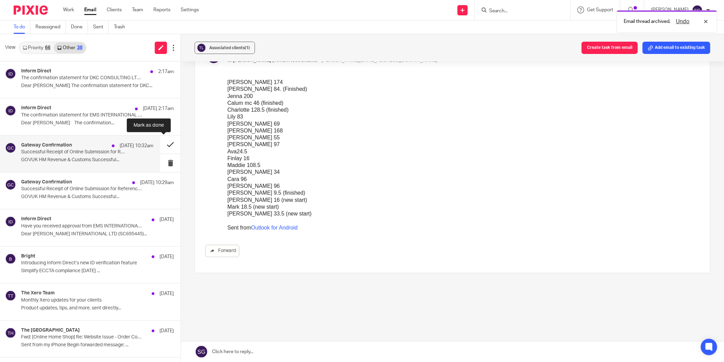
click at [165, 142] on button at bounding box center [170, 144] width 20 height 18
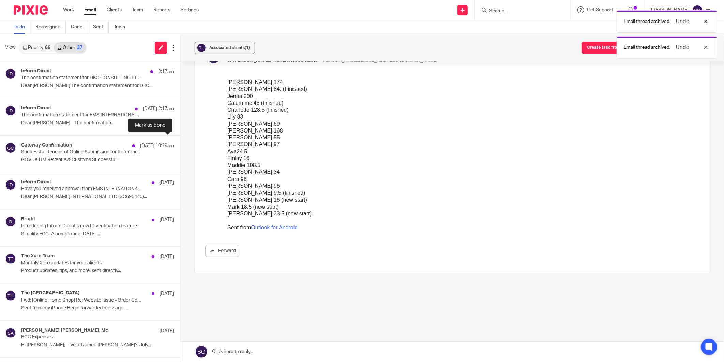
click at [181, 142] on button at bounding box center [183, 144] width 5 height 18
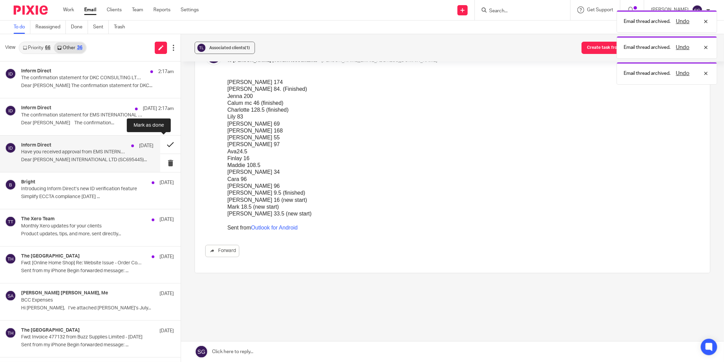
click at [161, 144] on button at bounding box center [170, 144] width 20 height 18
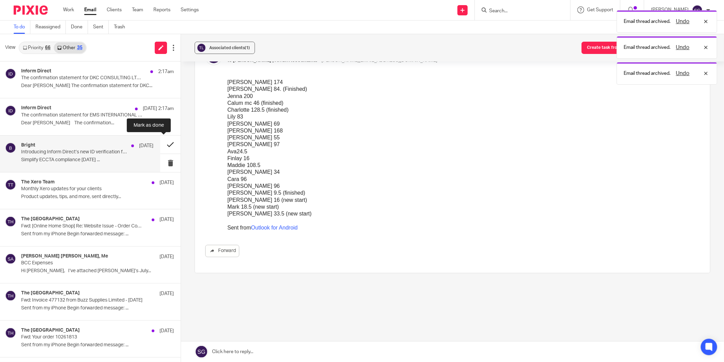
click at [165, 142] on button at bounding box center [170, 144] width 20 height 18
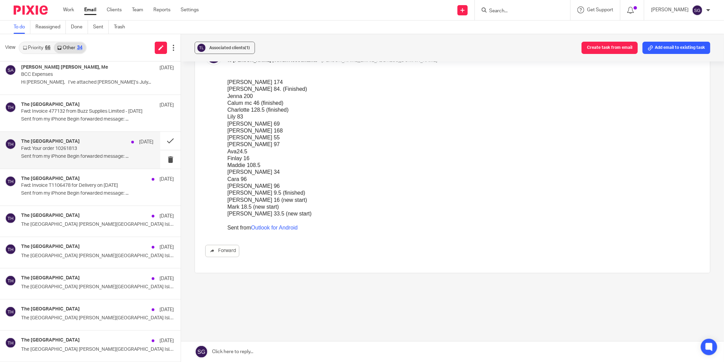
scroll to position [0, 0]
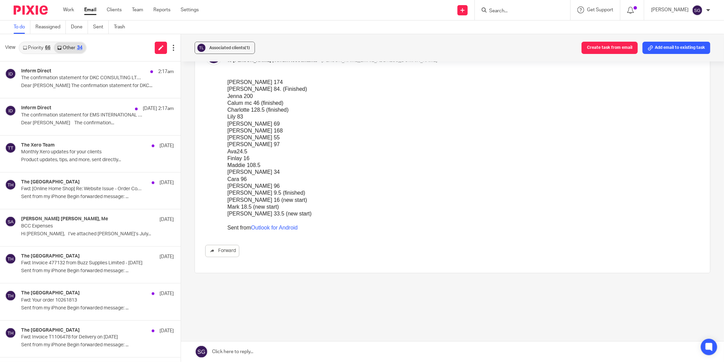
click at [38, 44] on link "Priority 66" at bounding box center [36, 47] width 34 height 11
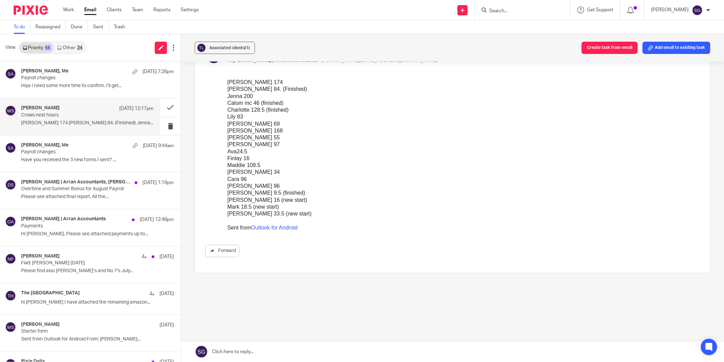
drag, startPoint x: 345, startPoint y: 178, endPoint x: 350, endPoint y: 178, distance: 4.8
click at [346, 178] on div "Cara 96" at bounding box center [463, 178] width 473 height 7
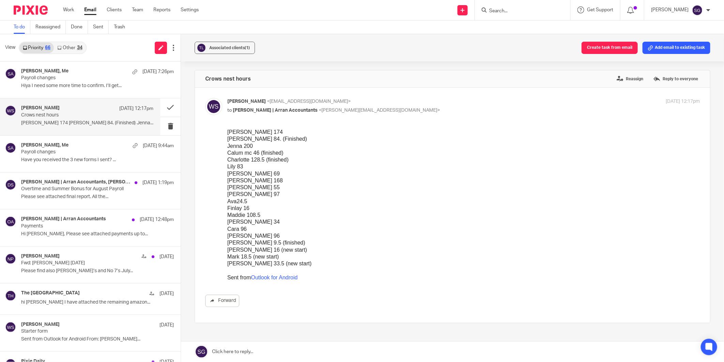
click at [549, 156] on div "Charlotte 128.5 (finished)" at bounding box center [463, 159] width 473 height 7
click at [278, 279] on link at bounding box center [452, 351] width 543 height 20
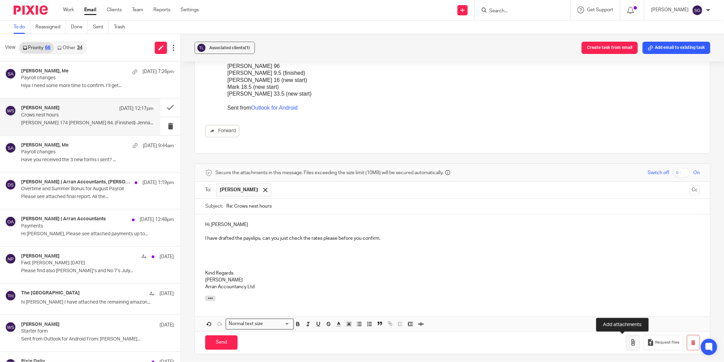
click at [579, 279] on button "button" at bounding box center [633, 342] width 14 height 15
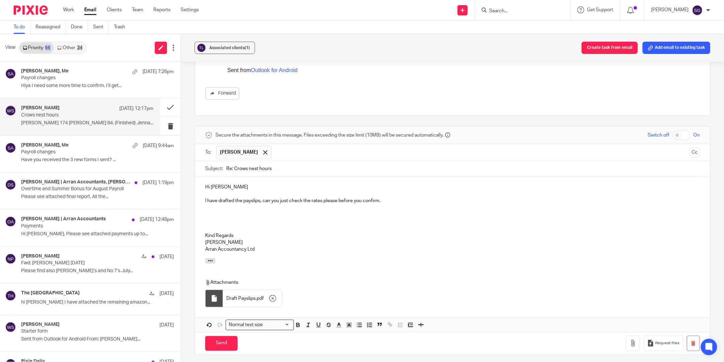
scroll to position [207, 0]
click at [222, 279] on input "Send" at bounding box center [221, 342] width 32 height 15
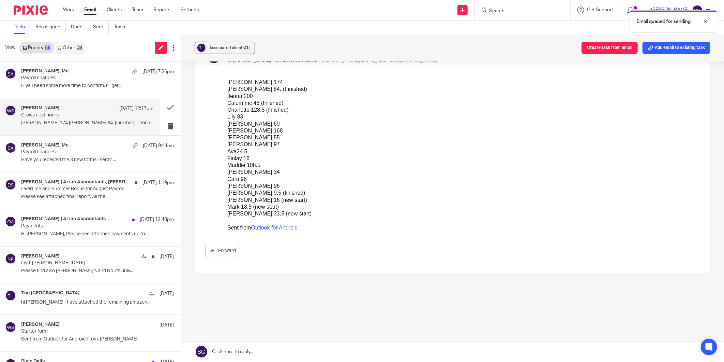
scroll to position [50, 0]
click at [503, 8] on input "Search" at bounding box center [519, 11] width 61 height 6
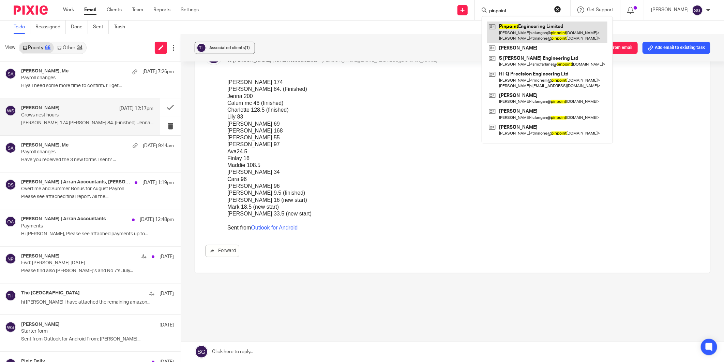
type input "pinpoint"
click at [513, 38] on link at bounding box center [547, 31] width 120 height 21
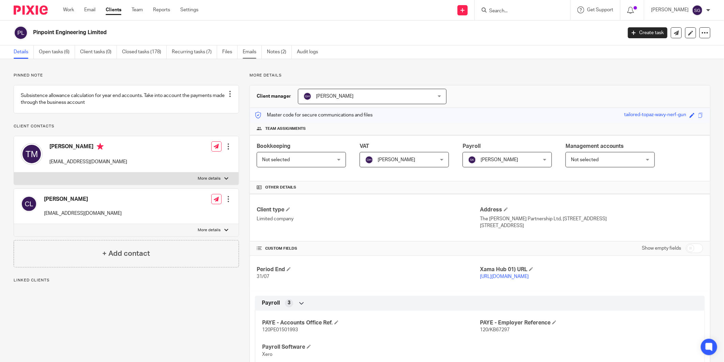
click at [247, 54] on link "Emails" at bounding box center [252, 51] width 19 height 13
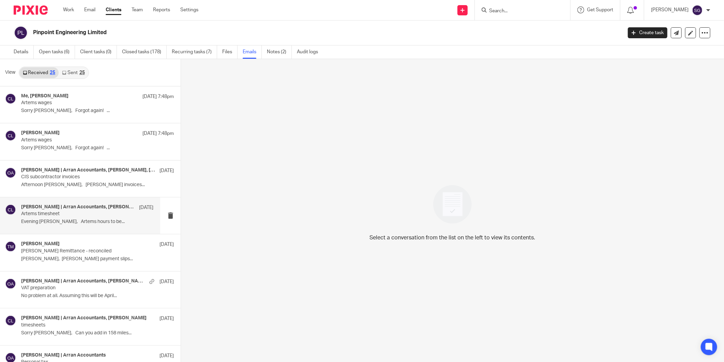
click at [60, 216] on p "Artems timesheet" at bounding box center [74, 214] width 106 height 6
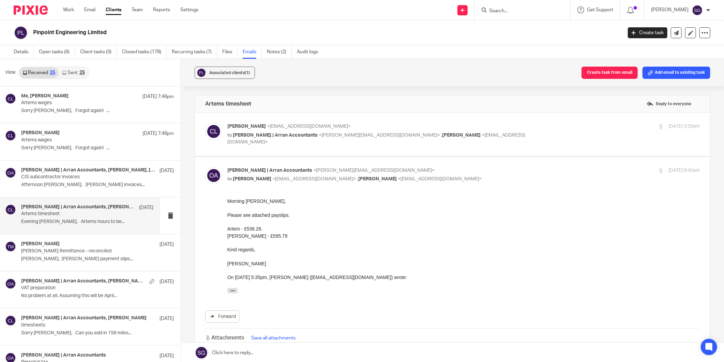
click at [261, 139] on div "Colin Langan <clangan@pinpointengineering.co.uk> to Olivia | Arran Accountants …" at bounding box center [464, 134] width 473 height 23
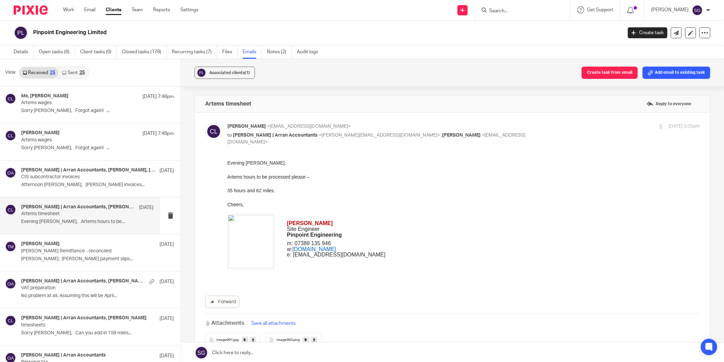
click at [261, 139] on div "Colin Langan <clangan@pinpointengineering.co.uk> to Olivia | Arran Accountants …" at bounding box center [464, 134] width 473 height 23
checkbox input "false"
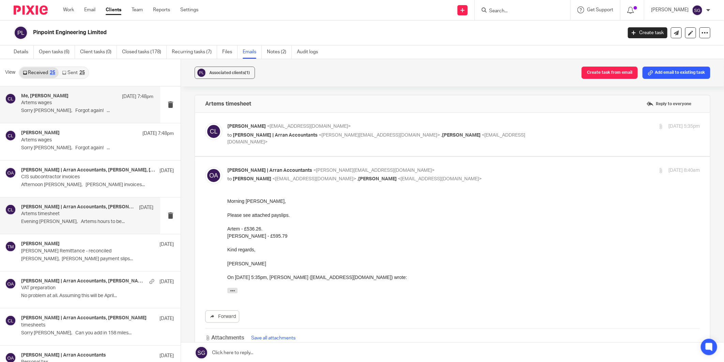
click at [64, 104] on p "Artems wages" at bounding box center [74, 103] width 106 height 6
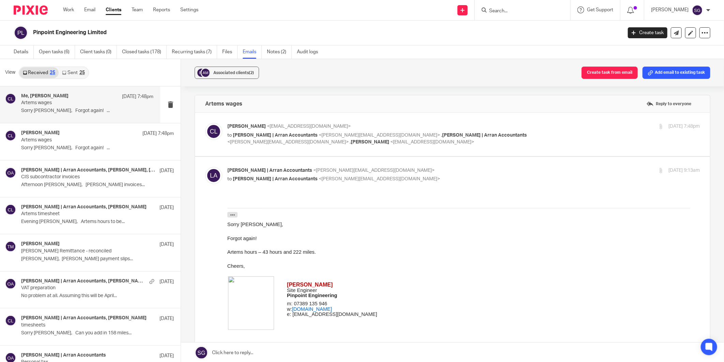
click at [274, 146] on label at bounding box center [452, 134] width 515 height 43
click at [205, 123] on input "checkbox" at bounding box center [205, 122] width 0 height 0
checkbox input "true"
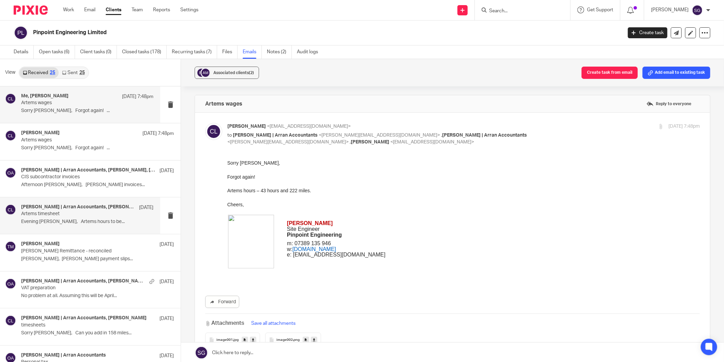
click at [63, 220] on p "Evening Olivia, Artems hours to be..." at bounding box center [87, 222] width 132 height 6
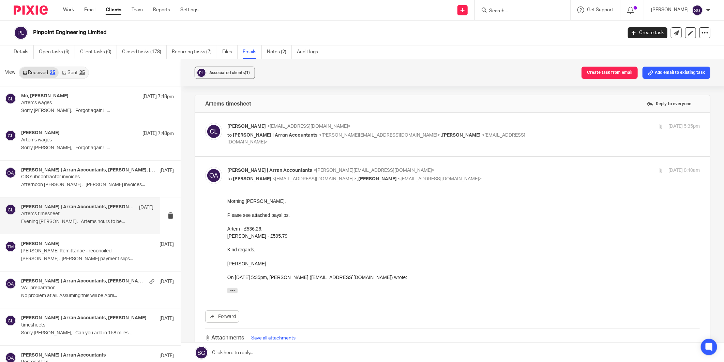
click at [244, 138] on p "to Olivia | Arran Accountants <olivia@arranaccountants.co.uk> , Tony Malone <tm…" at bounding box center [385, 139] width 315 height 14
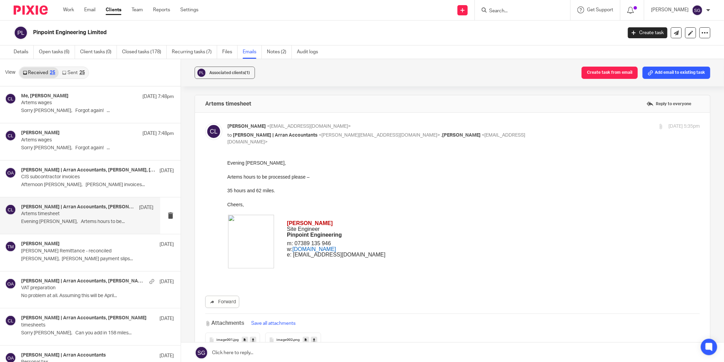
click at [244, 138] on p "to Olivia | Arran Accountants <olivia@arranaccountants.co.uk> , Tony Malone <tm…" at bounding box center [385, 139] width 315 height 14
checkbox input "false"
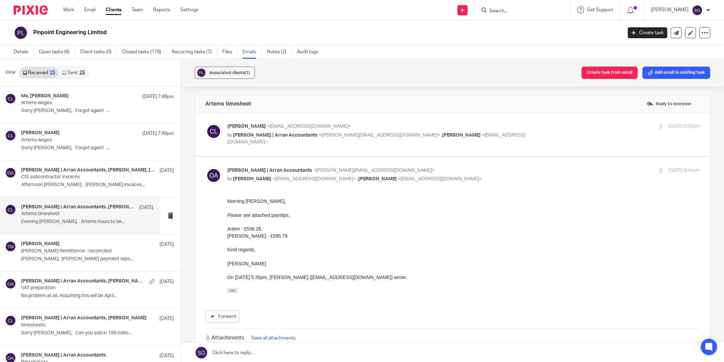
click at [315, 350] on link at bounding box center [452, 352] width 543 height 20
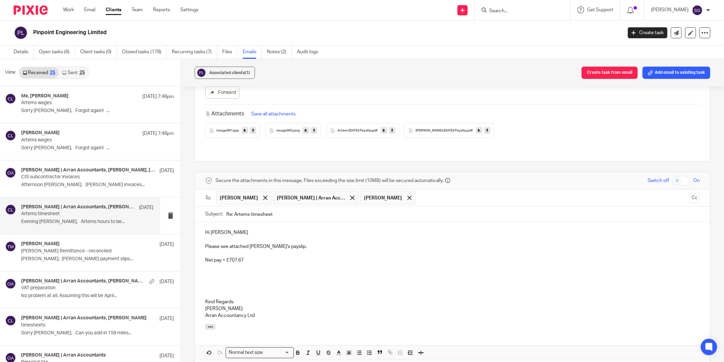
click at [206, 256] on p "Net pay = £707.67" at bounding box center [452, 259] width 495 height 7
click at [349, 193] on div at bounding box center [353, 198] width 8 height 10
click at [262, 277] on p at bounding box center [452, 280] width 495 height 7
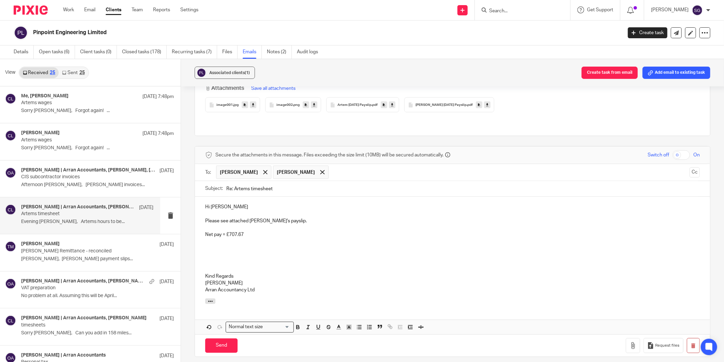
scroll to position [262, 0]
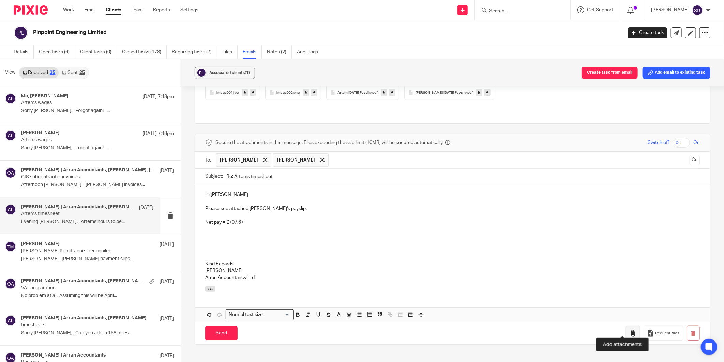
click at [630, 329] on icon "button" at bounding box center [633, 332] width 7 height 7
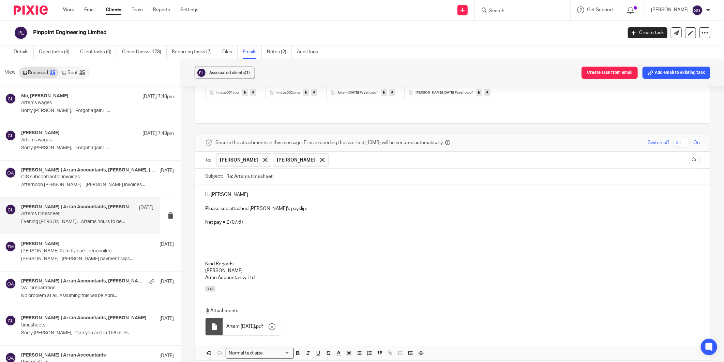
scroll to position [299, 0]
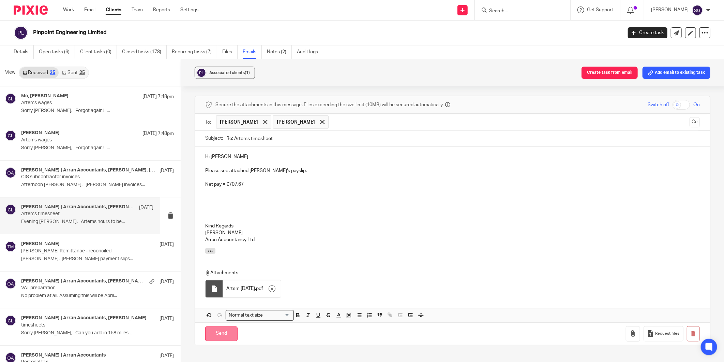
click at [226, 328] on input "Send" at bounding box center [221, 333] width 32 height 15
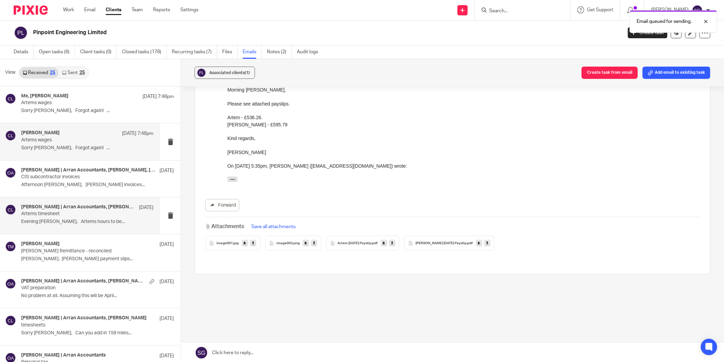
scroll to position [104, 0]
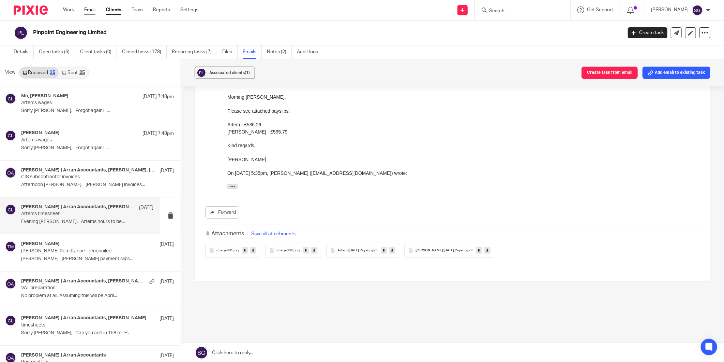
click at [93, 11] on link "Email" at bounding box center [89, 9] width 11 height 7
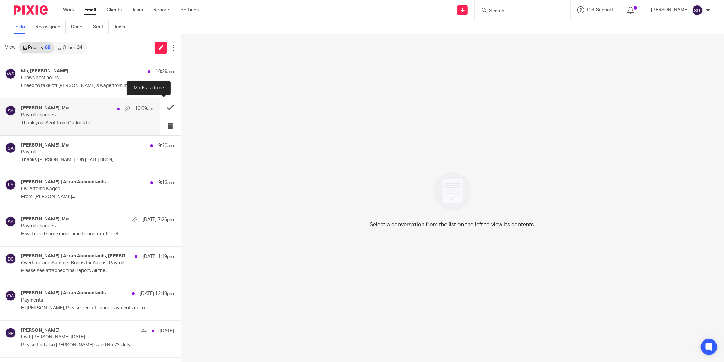
click at [164, 104] on button at bounding box center [170, 107] width 20 height 18
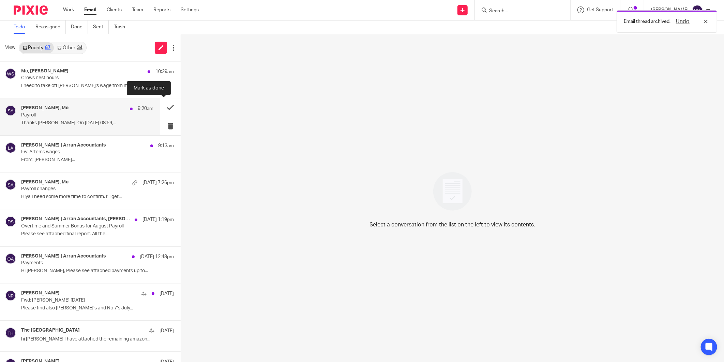
click at [162, 106] on button at bounding box center [170, 107] width 20 height 18
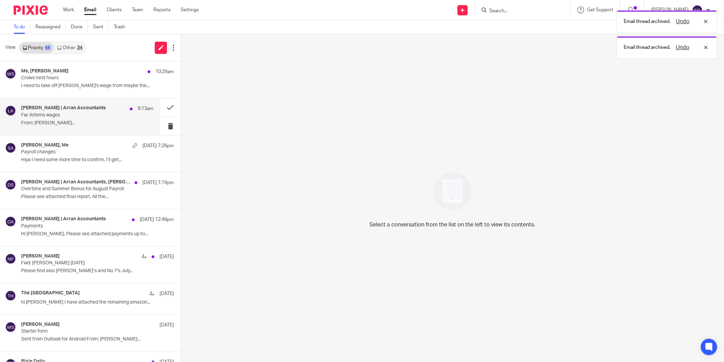
click at [98, 121] on p "From: Colin Langan..." at bounding box center [87, 123] width 132 height 6
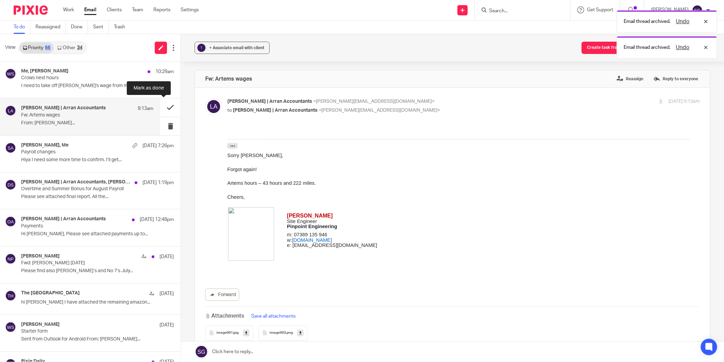
click at [164, 104] on button at bounding box center [170, 107] width 20 height 18
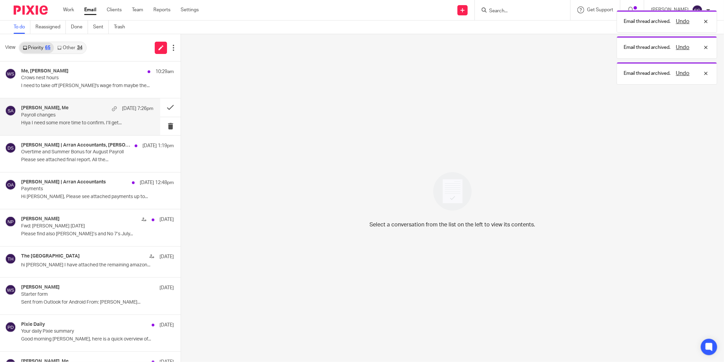
click at [87, 117] on p "Payroll changes" at bounding box center [74, 115] width 106 height 6
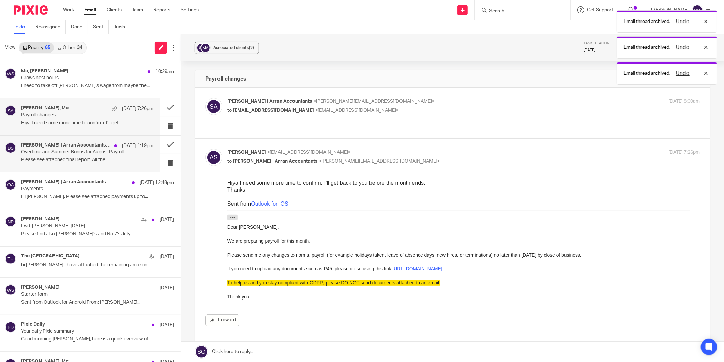
click at [84, 159] on p "Please see attached final report. All the..." at bounding box center [87, 160] width 132 height 6
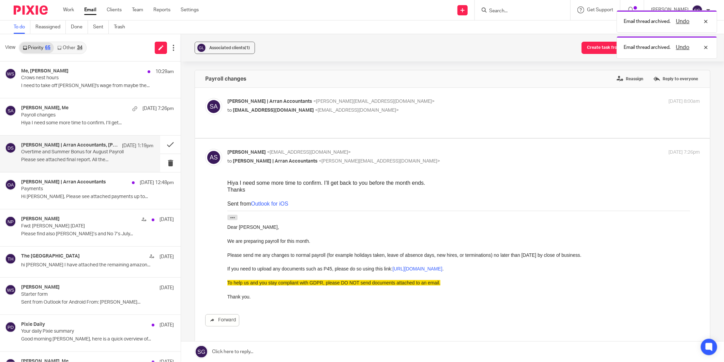
click at [96, 153] on p "Overtime and Summer Bonus for August Payroll" at bounding box center [74, 152] width 106 height 6
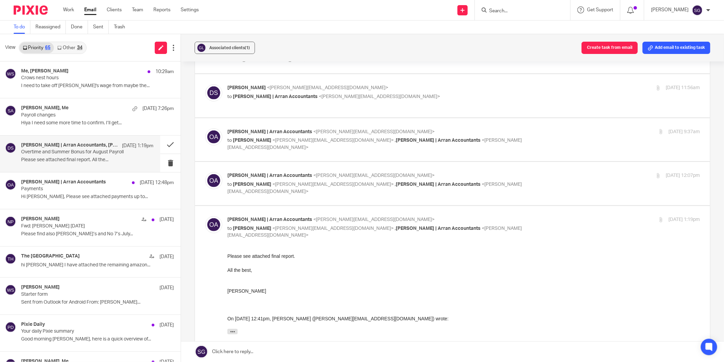
scroll to position [324, 0]
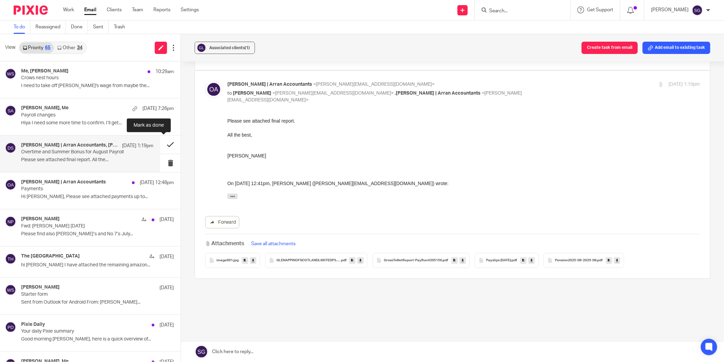
click at [161, 143] on button at bounding box center [170, 144] width 20 height 18
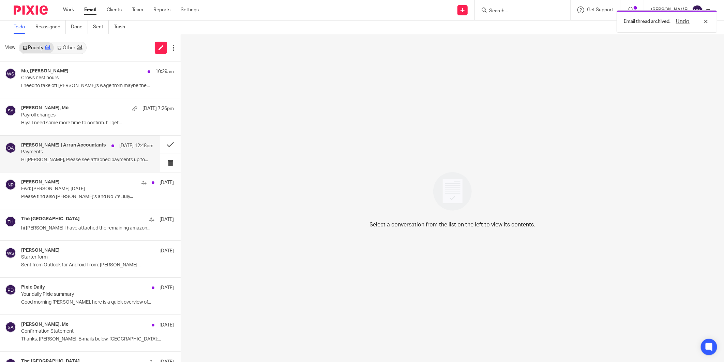
click at [76, 157] on p "Hi Jenny, Please see attached payments up to..." at bounding box center [87, 160] width 132 height 6
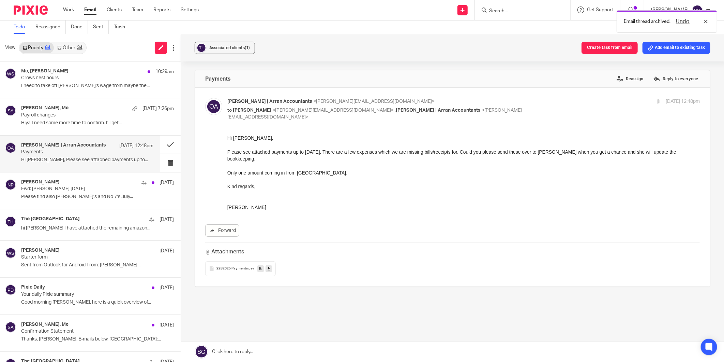
scroll to position [0, 0]
click at [232, 266] on span "2282025 Payments" at bounding box center [232, 268] width 31 height 4
click at [229, 266] on span "2282025 Payments" at bounding box center [232, 268] width 31 height 4
click at [166, 142] on button at bounding box center [170, 144] width 20 height 18
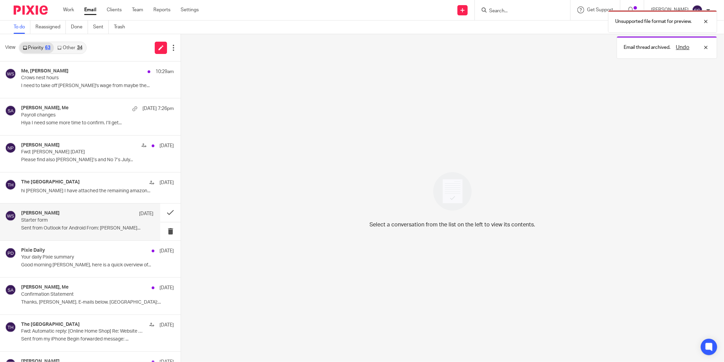
click at [72, 221] on p "Starter form" at bounding box center [74, 220] width 106 height 6
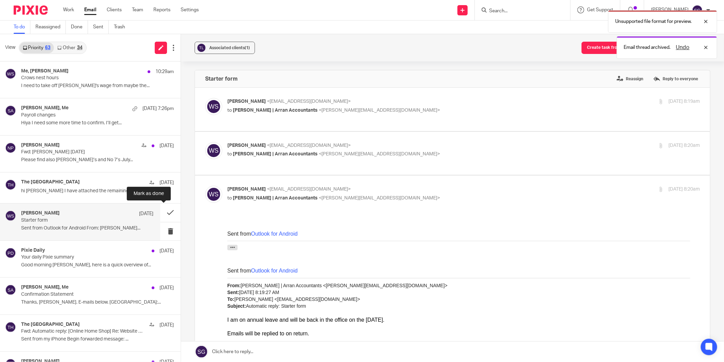
drag, startPoint x: 165, startPoint y: 210, endPoint x: 120, endPoint y: 211, distance: 44.4
click at [165, 211] on button at bounding box center [170, 212] width 20 height 18
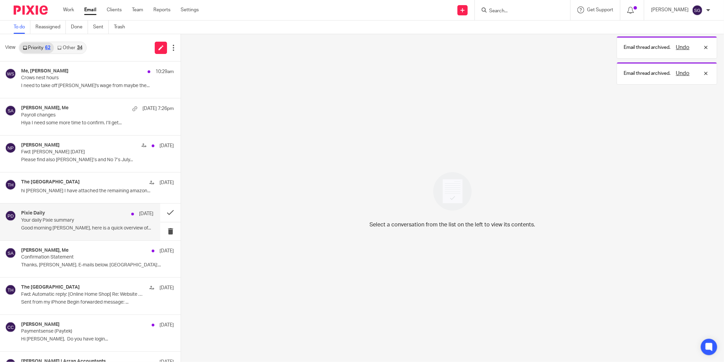
drag, startPoint x: 92, startPoint y: 217, endPoint x: 99, endPoint y: 218, distance: 6.5
click at [92, 217] on p "Your daily Pixie summary" at bounding box center [74, 220] width 106 height 6
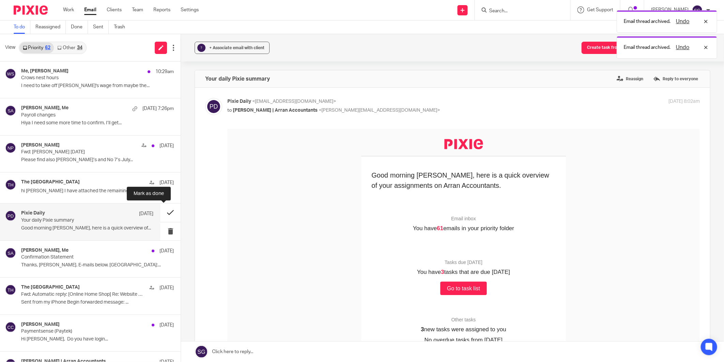
click at [165, 211] on button at bounding box center [170, 212] width 20 height 18
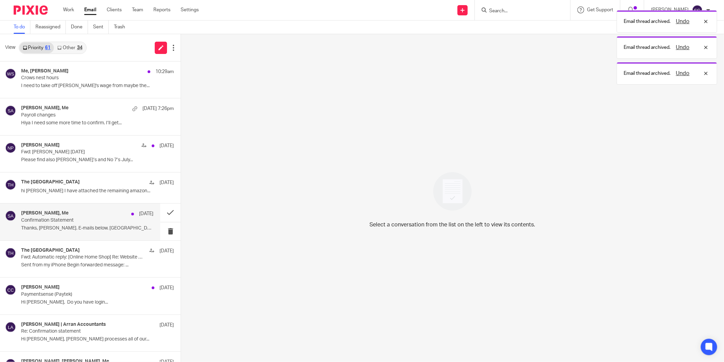
click at [88, 220] on p "Confirmation Statement" at bounding box center [74, 220] width 106 height 6
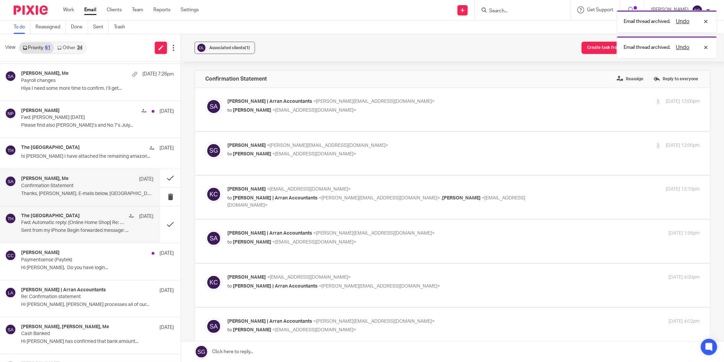
scroll to position [76, 0]
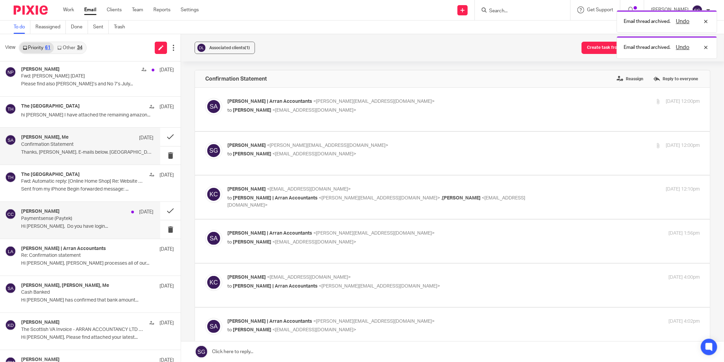
click at [67, 218] on p "Paymentsense (Paytek)" at bounding box center [74, 219] width 106 height 6
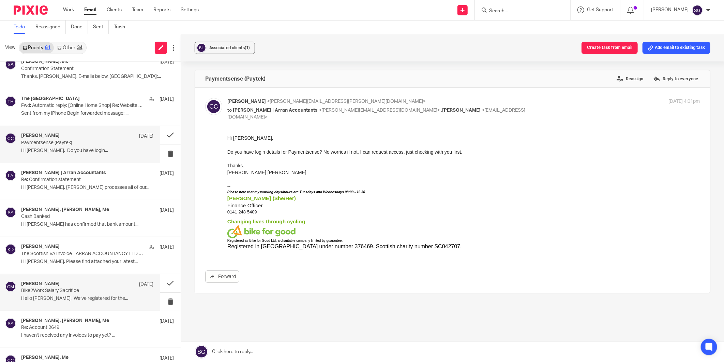
scroll to position [0, 0]
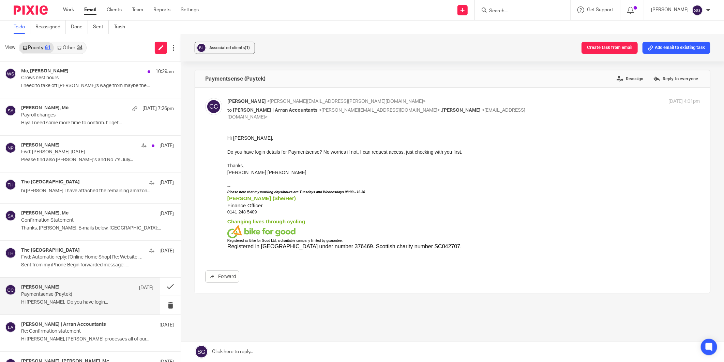
click at [338, 348] on link at bounding box center [452, 351] width 543 height 20
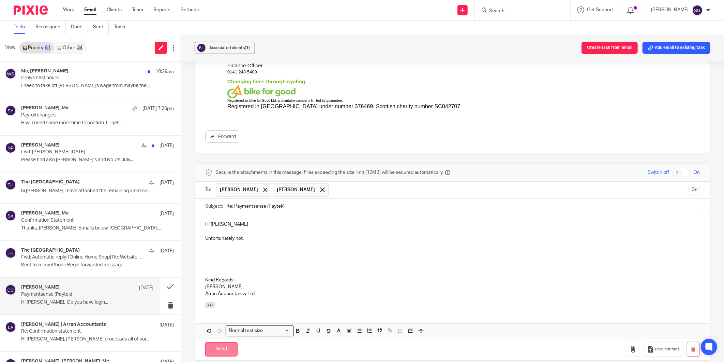
click at [217, 347] on input "Send" at bounding box center [221, 349] width 32 height 15
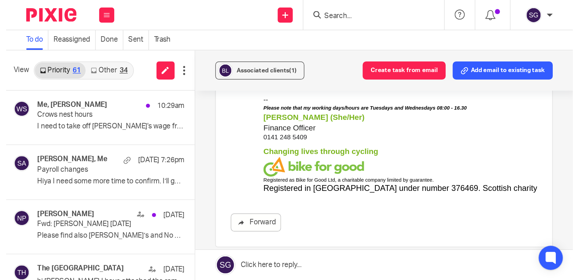
scroll to position [101, 0]
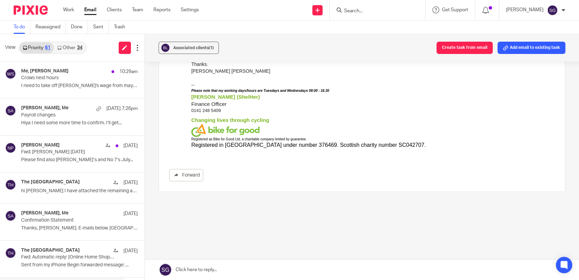
drag, startPoint x: 92, startPoint y: 12, endPoint x: 129, endPoint y: 12, distance: 36.2
click at [93, 12] on link "Email" at bounding box center [90, 9] width 12 height 7
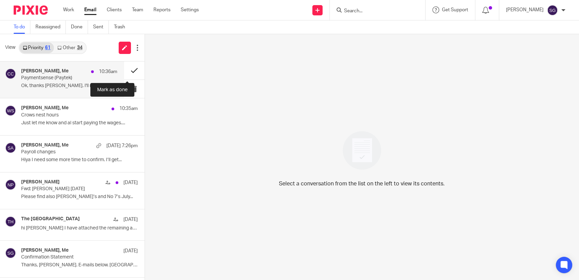
click at [126, 71] on button at bounding box center [134, 70] width 20 height 18
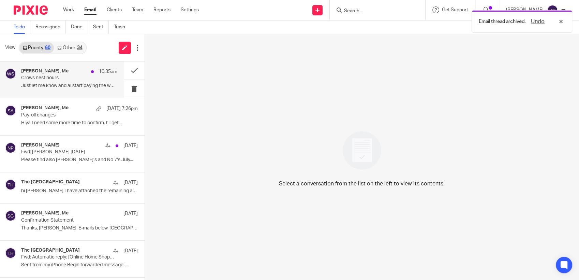
click at [67, 77] on p "Crows nest hours" at bounding box center [59, 78] width 77 height 6
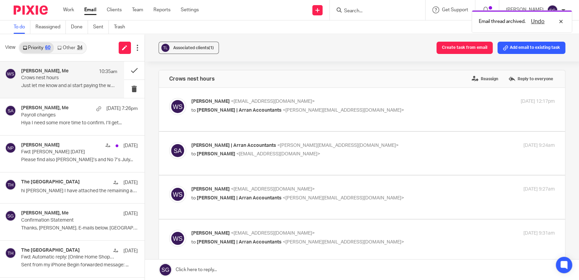
click at [233, 266] on link at bounding box center [362, 269] width 435 height 20
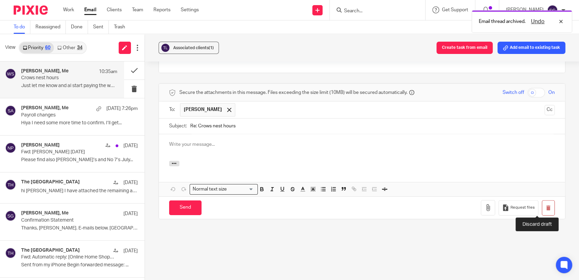
click at [530, 208] on div "Request files" at bounding box center [518, 207] width 74 height 15
click at [542, 203] on button "button" at bounding box center [548, 207] width 13 height 15
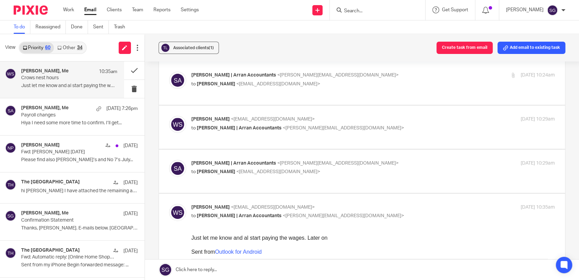
scroll to position [303, 0]
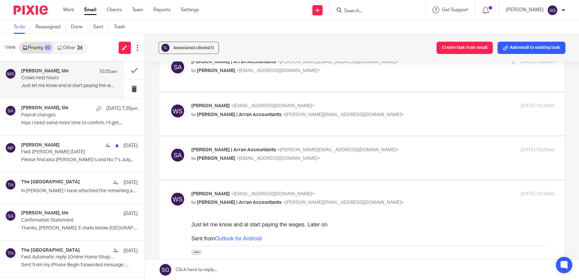
click at [232, 118] on div "[PERSON_NAME] <[EMAIL_ADDRESS][DOMAIN_NAME]> to [PERSON_NAME] | Arran Accountan…" at bounding box center [373, 110] width 364 height 17
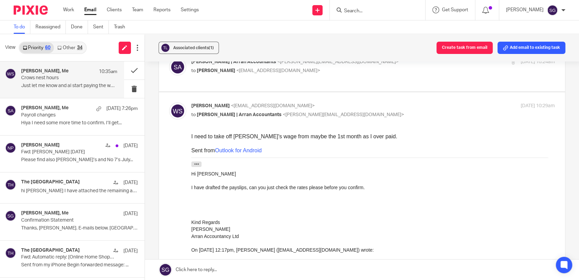
scroll to position [0, 0]
click at [232, 118] on div "William Sillars <williamsillars@outlook.com> to Sarah | Arran Accountants <sara…" at bounding box center [373, 110] width 364 height 17
checkbox input "false"
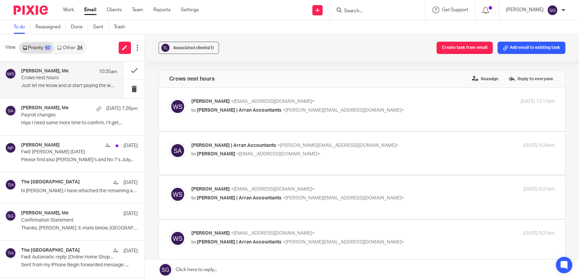
click at [233, 113] on p "to Sarah | Arran Accountants <sarah@arranaccountants.co.uk>" at bounding box center [312, 110] width 243 height 7
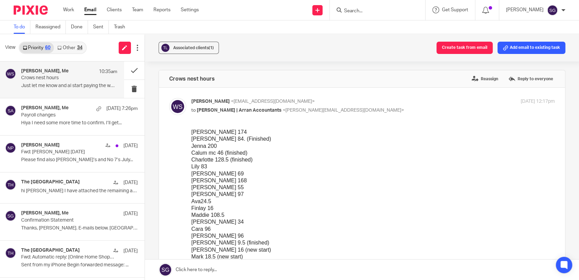
click at [233, 113] on p "to Sarah | Arran Accountants <sarah@arranaccountants.co.uk>" at bounding box center [312, 110] width 243 height 7
checkbox input "false"
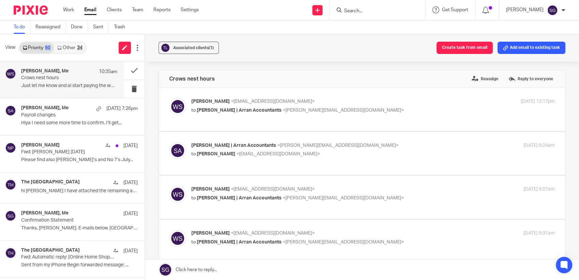
click at [233, 157] on p "to William Sillars <williamsillars@outlook.com>" at bounding box center [312, 153] width 243 height 7
checkbox input "true"
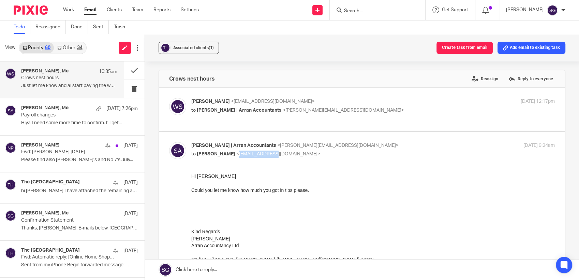
click at [233, 157] on p "to William Sillars <williamsillars@outlook.com>" at bounding box center [312, 153] width 243 height 7
click at [92, 9] on link "Email" at bounding box center [90, 9] width 12 height 7
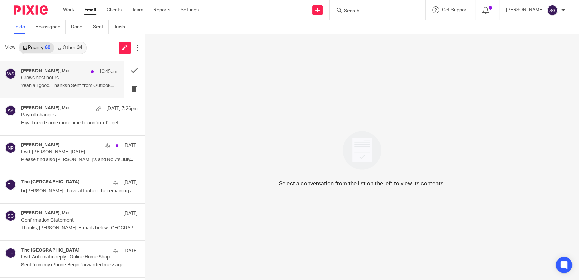
click at [56, 79] on p "Crows nest hours" at bounding box center [59, 78] width 77 height 6
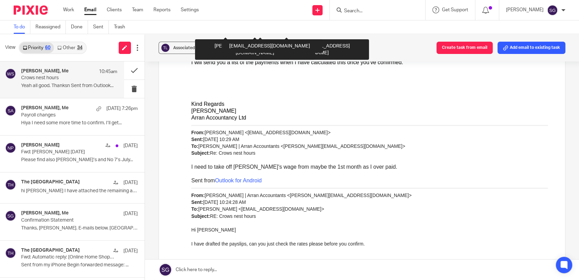
scroll to position [808, 0]
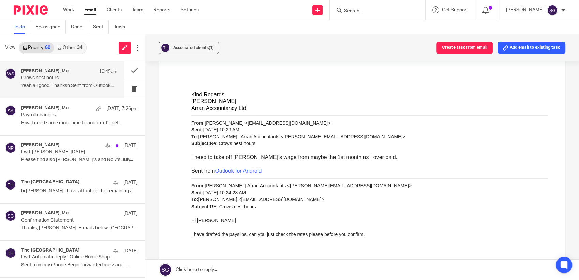
click at [224, 266] on link at bounding box center [362, 269] width 435 height 20
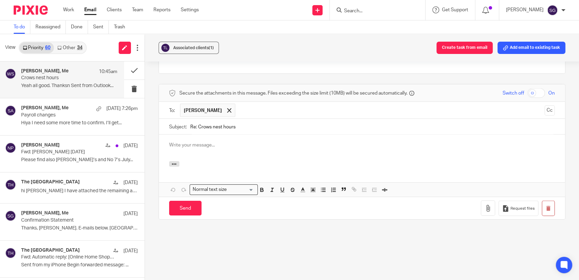
scroll to position [0, 0]
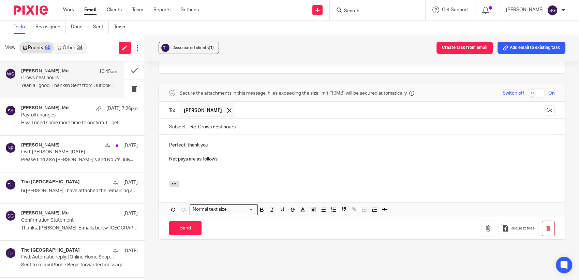
click at [267, 163] on p at bounding box center [362, 165] width 386 height 7
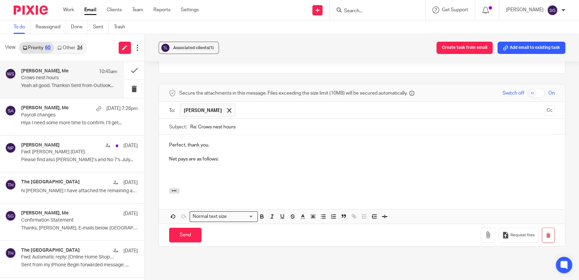
click at [234, 176] on p at bounding box center [362, 179] width 386 height 7
click at [263, 181] on p at bounding box center [362, 179] width 386 height 7
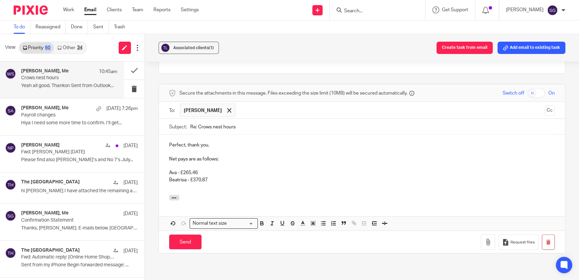
click at [215, 183] on p at bounding box center [362, 186] width 386 height 7
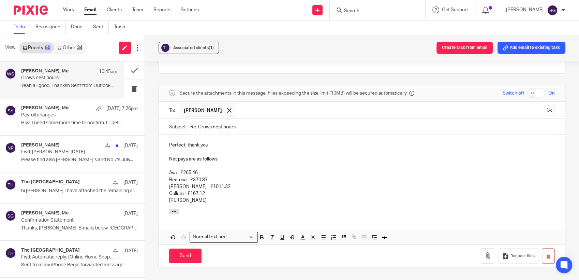
click at [183, 191] on p "Callum - £167.12" at bounding box center [362, 193] width 386 height 7
click at [201, 200] on p "Calum Mciver" at bounding box center [362, 199] width 386 height 7
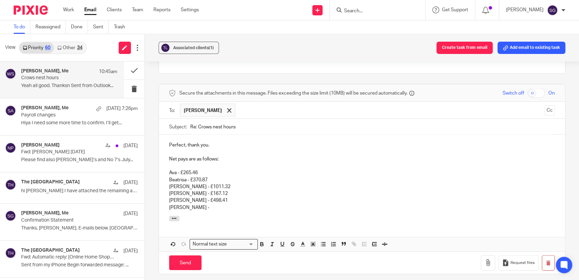
drag, startPoint x: 214, startPoint y: 206, endPoint x: 208, endPoint y: 207, distance: 5.6
click at [212, 206] on p "Cara Henderson -" at bounding box center [362, 207] width 386 height 7
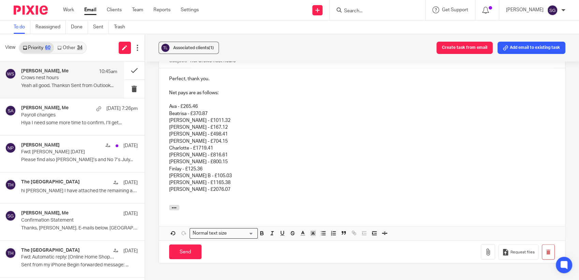
scroll to position [1372, 0]
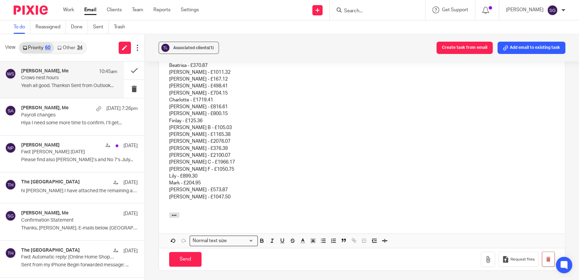
click at [199, 107] on p "Ella - £816.61" at bounding box center [362, 106] width 386 height 7
click at [226, 91] on p "Cara Henderson - £704.15" at bounding box center [362, 93] width 386 height 7
click at [241, 143] on p "Jenna - £2076.07" at bounding box center [362, 141] width 386 height 7
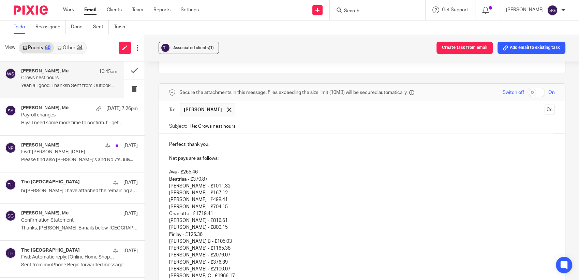
scroll to position [1258, 0]
click at [265, 198] on p "Calum Mciver - £498.41" at bounding box center [362, 199] width 386 height 7
click at [207, 224] on p "Emma - £800.15" at bounding box center [362, 227] width 386 height 7
click at [225, 204] on p "Cara Henderson - £704.15" at bounding box center [362, 207] width 386 height 7
click at [203, 226] on p "Emma - £800.15" at bounding box center [362, 227] width 386 height 7
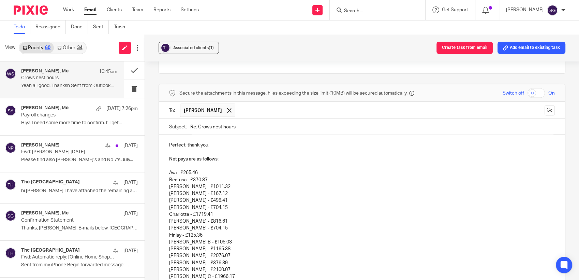
click at [224, 205] on p "Cara Henderson - £704.15" at bounding box center [362, 207] width 386 height 7
click at [243, 200] on p "Calum Mciver - £498.41" at bounding box center [362, 199] width 386 height 7
click at [260, 192] on p "Callum Young - £167.12" at bounding box center [362, 193] width 386 height 7
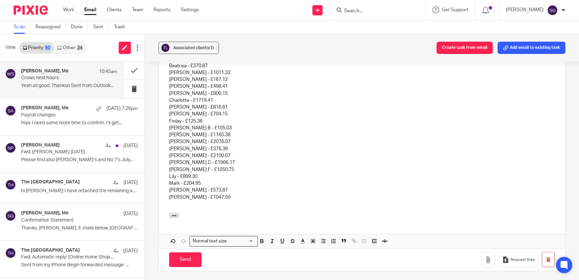
scroll to position [1372, 0]
click at [243, 195] on p "William - £1047.50" at bounding box center [362, 196] width 386 height 7
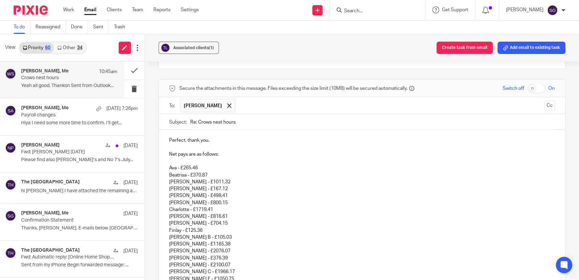
scroll to position [1263, 0]
click at [220, 136] on p "Perfect, thank you." at bounding box center [362, 139] width 386 height 7
click at [224, 152] on p "Net pays are as follows:" at bounding box center [362, 153] width 386 height 7
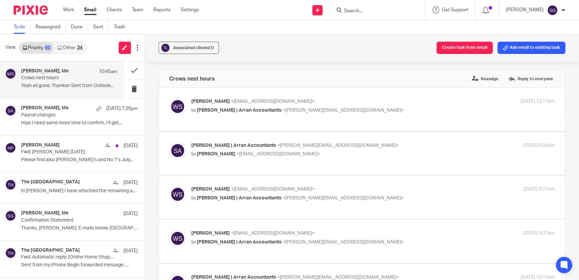
scroll to position [1414, 0]
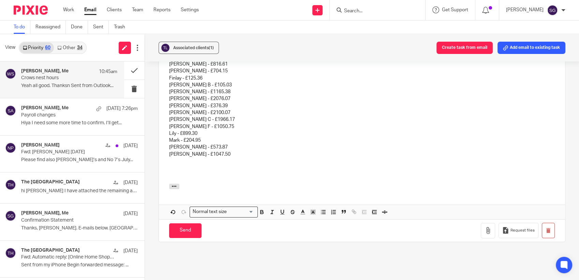
drag, startPoint x: 222, startPoint y: 151, endPoint x: 219, endPoint y: 152, distance: 3.6
click at [222, 151] on p "[PERSON_NAME] - £1047.50" at bounding box center [362, 154] width 386 height 7
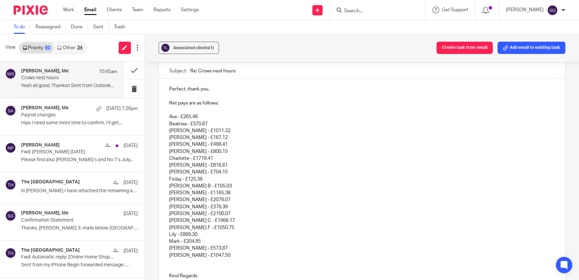
scroll to position [1301, 0]
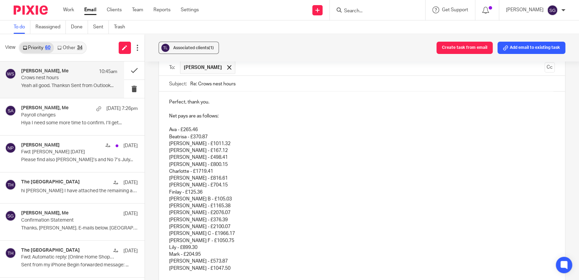
click at [230, 99] on p "Perfect, thank you." at bounding box center [362, 101] width 386 height 7
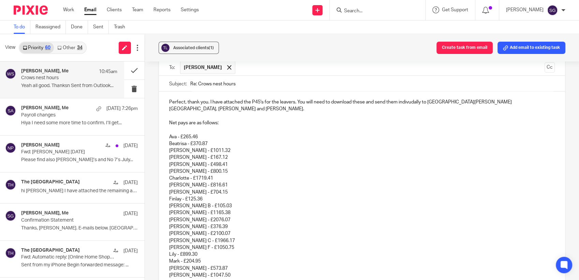
click at [404, 100] on p "Perfect, thank you. I have attached the P45's for the leavers. You will need to…" at bounding box center [362, 105] width 386 height 14
click at [225, 119] on p "Net pays are as follows:" at bounding box center [362, 122] width 386 height 7
click at [243, 140] on p "Beatrisa - £370.87" at bounding box center [362, 143] width 386 height 7
click at [174, 140] on p "Beatrisa - £370.87" at bounding box center [362, 143] width 386 height 7
click at [189, 161] on p "[PERSON_NAME] - £498.41" at bounding box center [362, 164] width 386 height 7
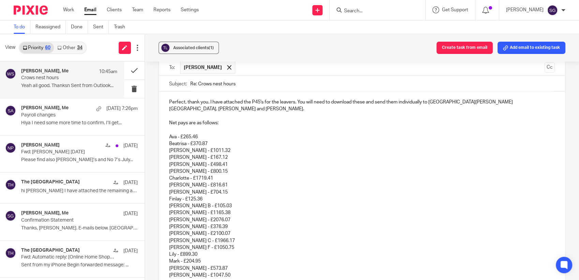
click at [299, 195] on p "Finlay - £125.36" at bounding box center [362, 198] width 386 height 7
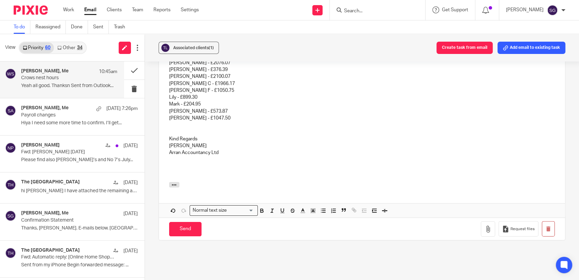
scroll to position [1490, 0]
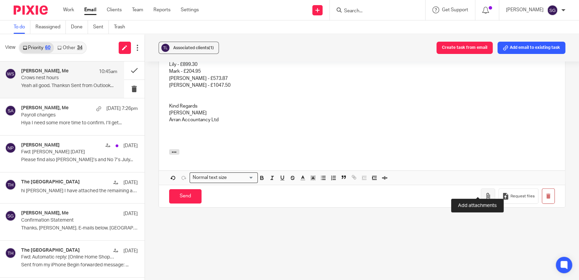
click at [482, 190] on button "button" at bounding box center [488, 195] width 14 height 15
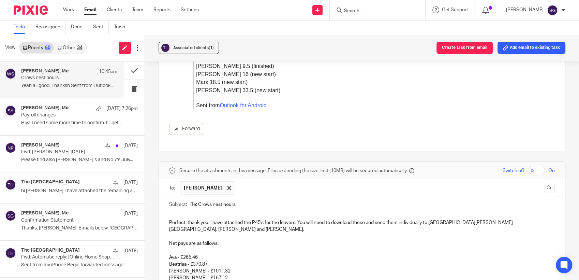
scroll to position [1225, 0]
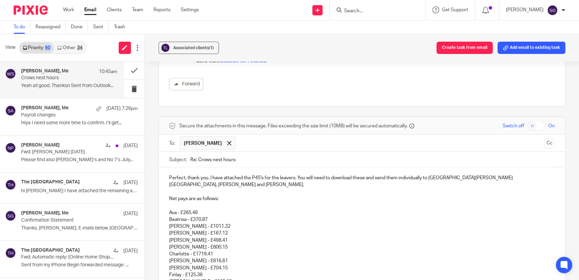
click at [229, 195] on p "Net pays are as follows:" at bounding box center [362, 198] width 386 height 7
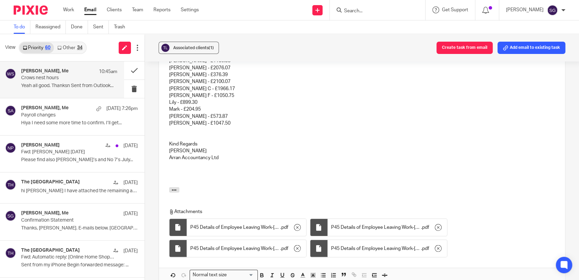
scroll to position [1528, 0]
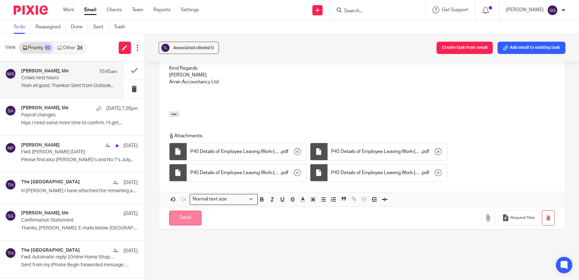
click at [188, 211] on input "Send" at bounding box center [185, 217] width 32 height 15
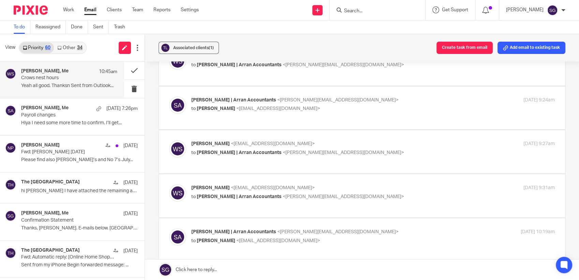
scroll to position [0, 0]
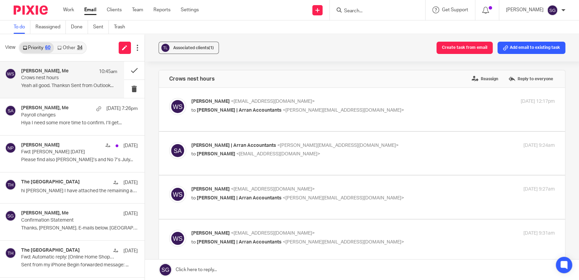
click at [60, 49] on icon at bounding box center [59, 48] width 4 height 4
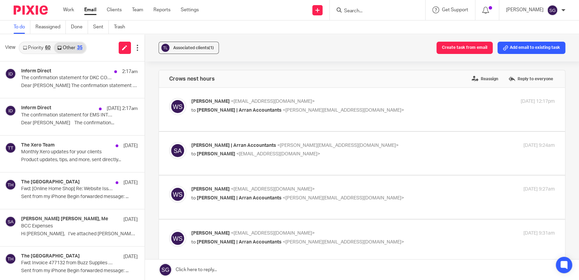
click at [37, 48] on link "Priority 60" at bounding box center [36, 47] width 34 height 11
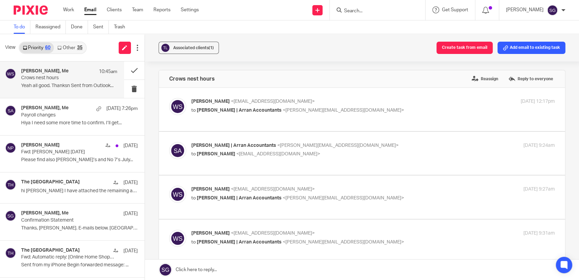
click at [278, 22] on div "To do Reassigned Done Sent Trash" at bounding box center [289, 27] width 579 height 14
click at [72, 47] on link "Other 35" at bounding box center [70, 47] width 32 height 11
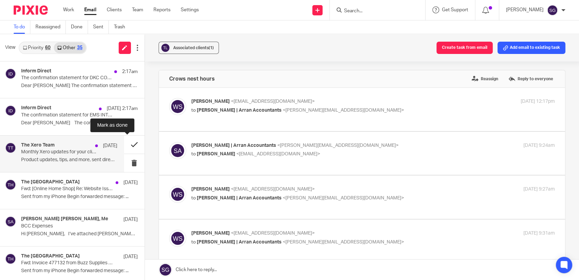
click at [124, 142] on button at bounding box center [134, 144] width 20 height 18
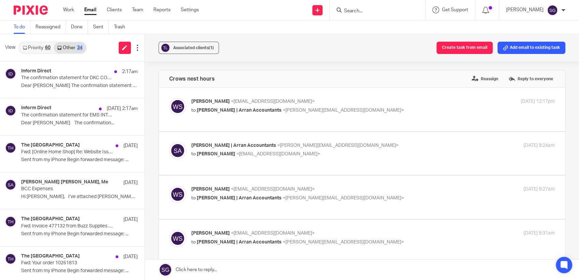
click at [34, 48] on link "Priority 60" at bounding box center [36, 47] width 34 height 11
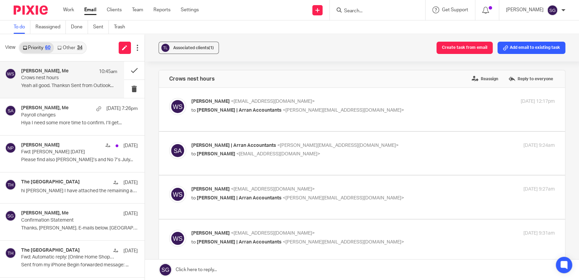
click at [97, 10] on link "Email" at bounding box center [90, 9] width 12 height 7
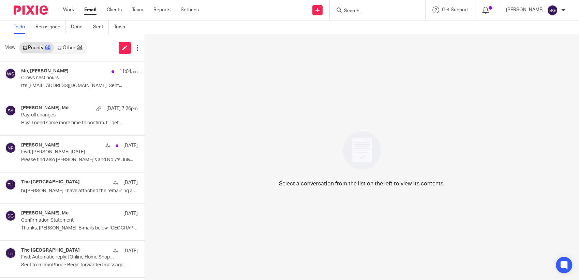
click at [245, 23] on div "To do Reassigned Done Sent Trash" at bounding box center [289, 27] width 579 height 14
drag, startPoint x: 93, startPoint y: 9, endPoint x: 164, endPoint y: 14, distance: 70.8
click at [93, 9] on link "Email" at bounding box center [90, 9] width 12 height 7
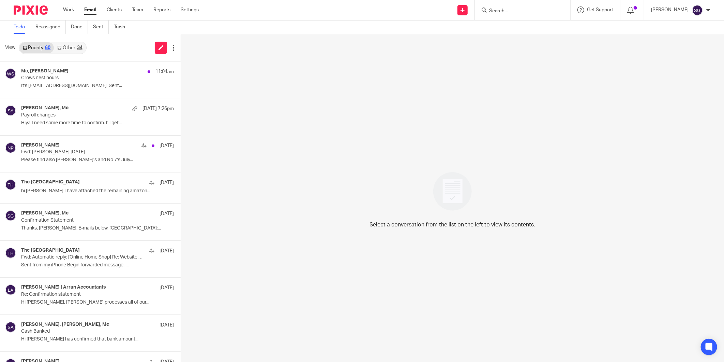
drag, startPoint x: 30, startPoint y: 46, endPoint x: 36, endPoint y: 46, distance: 6.1
click at [30, 46] on link "Priority 60" at bounding box center [36, 47] width 34 height 11
click at [89, 9] on link "Email" at bounding box center [90, 9] width 12 height 7
click at [164, 69] on button at bounding box center [170, 70] width 20 height 18
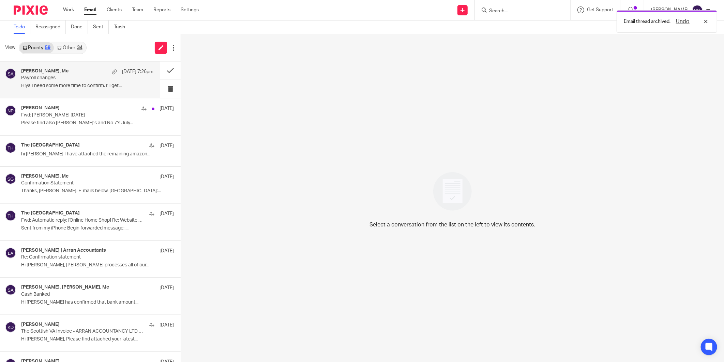
click at [74, 70] on div "[PERSON_NAME], Me [DATE] 7:26pm" at bounding box center [87, 71] width 132 height 7
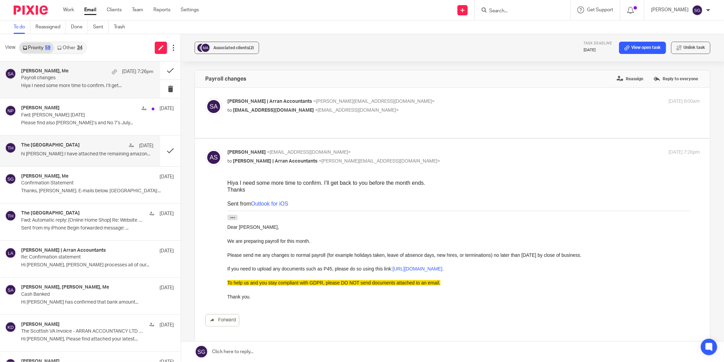
click at [63, 161] on div "The Burlington Guest House [DATE] hi [PERSON_NAME] I have attached the remainin…" at bounding box center [80, 150] width 160 height 31
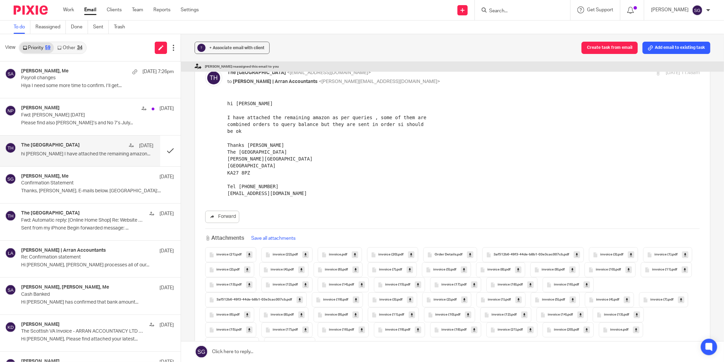
scroll to position [76, 0]
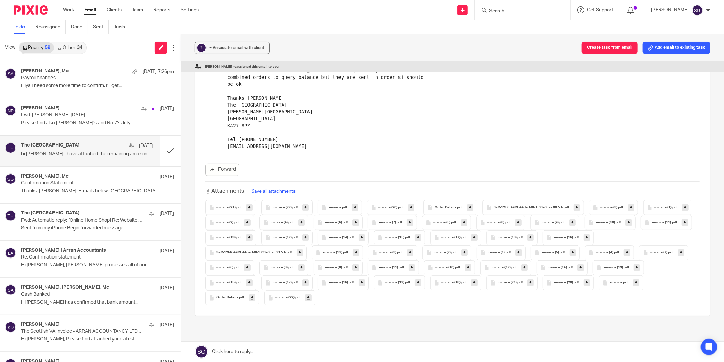
click at [271, 190] on button "Save all attachments" at bounding box center [273, 191] width 48 height 8
click at [671, 22] on p "Attachments saved." at bounding box center [670, 21] width 43 height 7
click at [249, 207] on link at bounding box center [249, 207] width 6 height 7
click at [305, 207] on icon at bounding box center [306, 207] width 2 height 5
click at [354, 208] on icon at bounding box center [355, 207] width 2 height 5
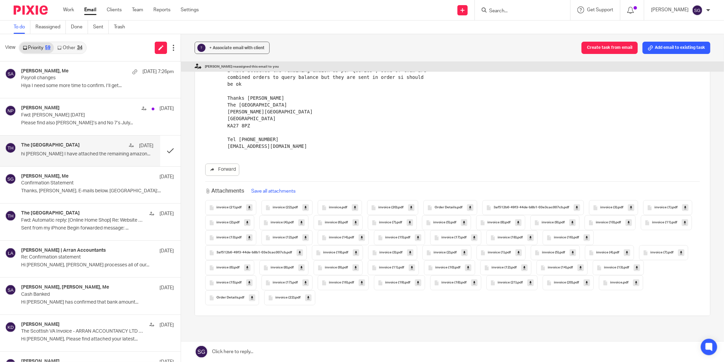
click at [410, 206] on icon at bounding box center [411, 207] width 2 height 5
click at [469, 208] on icon at bounding box center [470, 207] width 2 height 5
drag, startPoint x: 504, startPoint y: 164, endPoint x: 510, endPoint y: 166, distance: 6.0
click at [510, 166] on div "Forward" at bounding box center [452, 169] width 495 height 12
click at [576, 208] on icon at bounding box center [577, 207] width 2 height 5
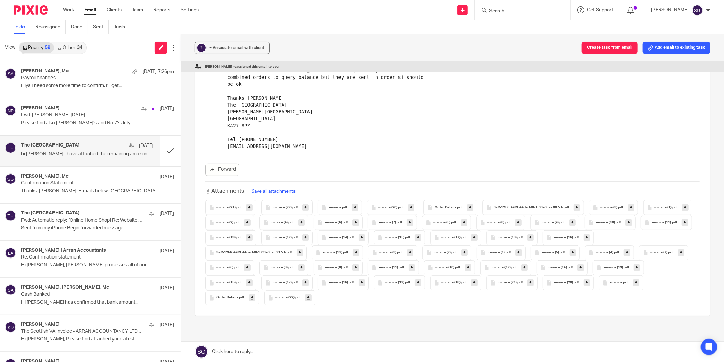
drag, startPoint x: 459, startPoint y: 162, endPoint x: 493, endPoint y: 174, distance: 35.9
click at [460, 164] on div "Forward Attachments Save all attachments invoice (21) .pdf invoice (22) .pdf in…" at bounding box center [452, 179] width 495 height 252
drag, startPoint x: 627, startPoint y: 206, endPoint x: 482, endPoint y: 188, distance: 145.8
click at [628, 206] on link at bounding box center [631, 207] width 6 height 7
drag, startPoint x: 453, startPoint y: 180, endPoint x: 449, endPoint y: 181, distance: 4.5
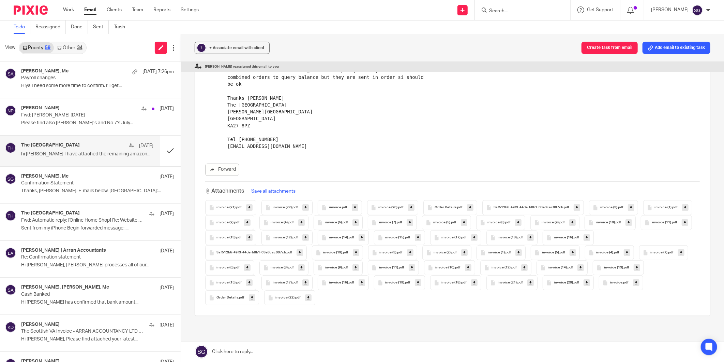
click at [452, 181] on div "Forward Attachments Save all attachments invoice (21) .pdf invoice (22) .pdf in…" at bounding box center [452, 234] width 495 height 142
click at [685, 210] on icon at bounding box center [686, 207] width 2 height 5
click at [249, 222] on icon at bounding box center [247, 222] width 2 height 5
click at [303, 221] on icon at bounding box center [301, 222] width 2 height 5
click at [357, 222] on icon at bounding box center [356, 222] width 2 height 5
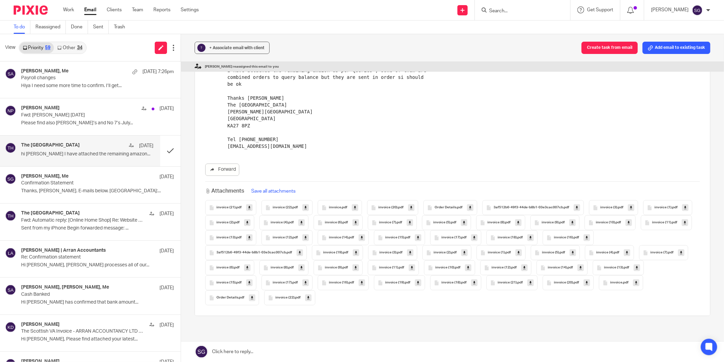
click at [411, 222] on icon at bounding box center [410, 222] width 2 height 5
click at [466, 222] on icon at bounding box center [464, 222] width 2 height 5
drag, startPoint x: 520, startPoint y: 170, endPoint x: 537, endPoint y: 180, distance: 19.8
click at [519, 170] on div "Forward" at bounding box center [452, 169] width 495 height 12
click at [520, 222] on icon at bounding box center [518, 222] width 2 height 5
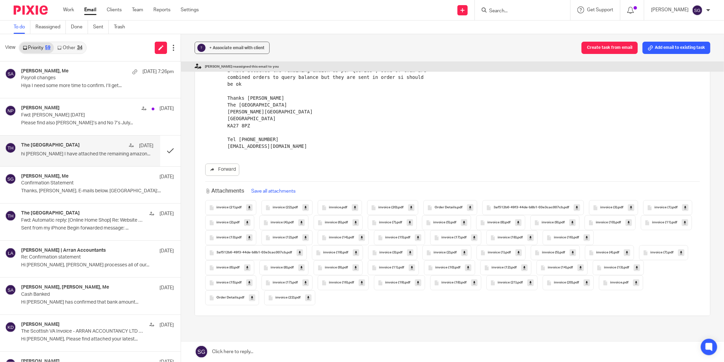
drag, startPoint x: 468, startPoint y: 160, endPoint x: 483, endPoint y: 167, distance: 16.5
click at [468, 160] on div "Forward Attachments Save all attachments invoice (21) .pdf invoice (22) .pdf in…" at bounding box center [452, 179] width 495 height 252
click at [576, 221] on link at bounding box center [573, 222] width 6 height 7
click at [414, 141] on pre "hi [PERSON_NAME] I have attached the remaining amazon as per queries , some of …" at bounding box center [463, 101] width 473 height 97
drag, startPoint x: 246, startPoint y: 237, endPoint x: 297, endPoint y: 244, distance: 51.3
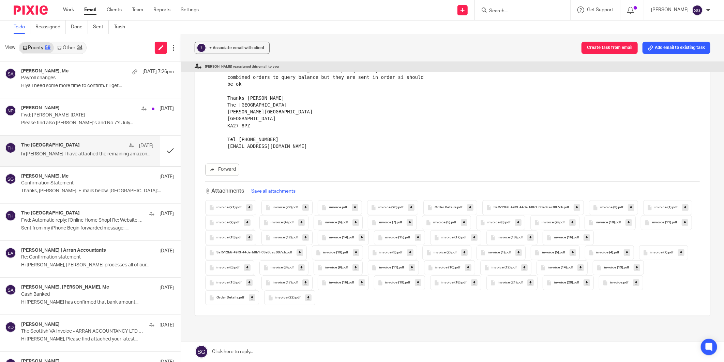
click at [626, 226] on link at bounding box center [629, 222] width 6 height 7
drag, startPoint x: 304, startPoint y: 238, endPoint x: 312, endPoint y: 237, distance: 8.2
click at [684, 225] on icon at bounding box center [685, 222] width 2 height 5
drag, startPoint x: 357, startPoint y: 237, endPoint x: 362, endPoint y: 237, distance: 4.4
click at [253, 237] on link at bounding box center [249, 237] width 6 height 7
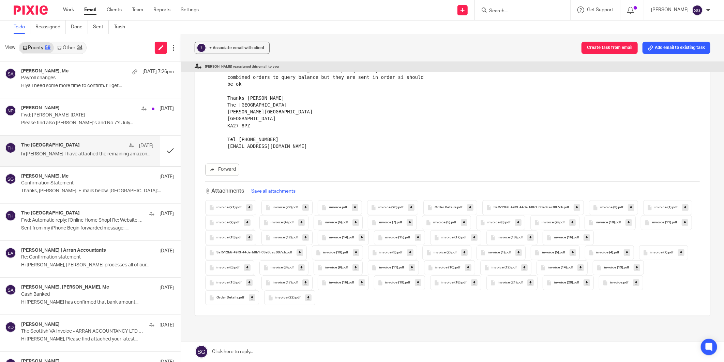
click at [309, 237] on link at bounding box center [306, 237] width 6 height 7
click at [365, 239] on link at bounding box center [362, 237] width 6 height 7
click at [420, 239] on icon at bounding box center [418, 237] width 2 height 5
click at [536, 180] on div "Forward Attachments Save all attachments invoice (21) .pdf invoice (22) .pdf in…" at bounding box center [452, 234] width 495 height 142
click at [476, 237] on icon at bounding box center [474, 237] width 2 height 5
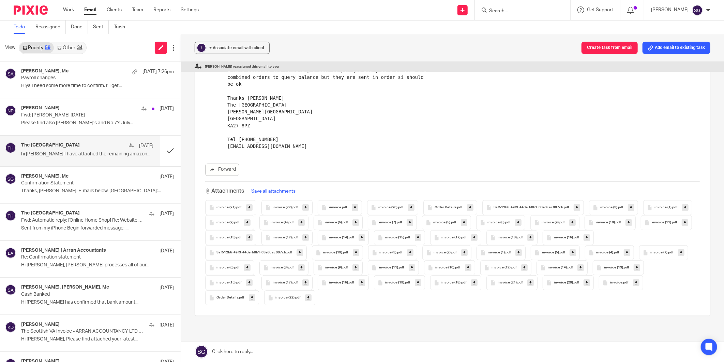
click at [502, 176] on div "Forward Attachments Save all attachments invoice (21) .pdf invoice (22) .pdf in…" at bounding box center [452, 234] width 495 height 142
click at [532, 237] on icon at bounding box center [531, 237] width 2 height 5
drag, startPoint x: 483, startPoint y: 169, endPoint x: 466, endPoint y: 178, distance: 19.1
click at [483, 169] on div "Forward" at bounding box center [452, 169] width 495 height 12
click at [586, 240] on icon at bounding box center [587, 237] width 2 height 5
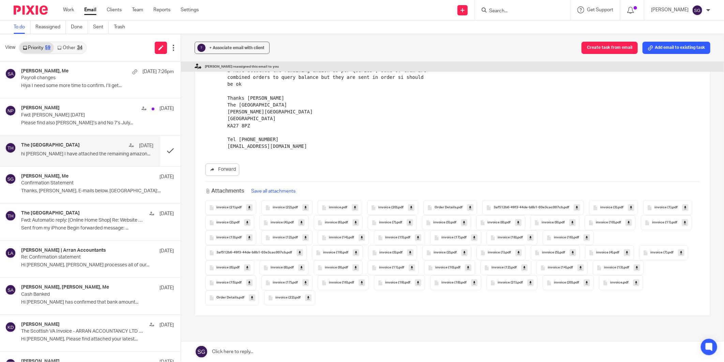
drag, startPoint x: 353, startPoint y: 251, endPoint x: 367, endPoint y: 254, distance: 14.3
click at [301, 251] on icon at bounding box center [300, 252] width 2 height 5
drag, startPoint x: 409, startPoint y: 250, endPoint x: 422, endPoint y: 253, distance: 13.3
click at [357, 250] on icon at bounding box center [356, 252] width 2 height 5
drag, startPoint x: 462, startPoint y: 251, endPoint x: 472, endPoint y: 251, distance: 10.2
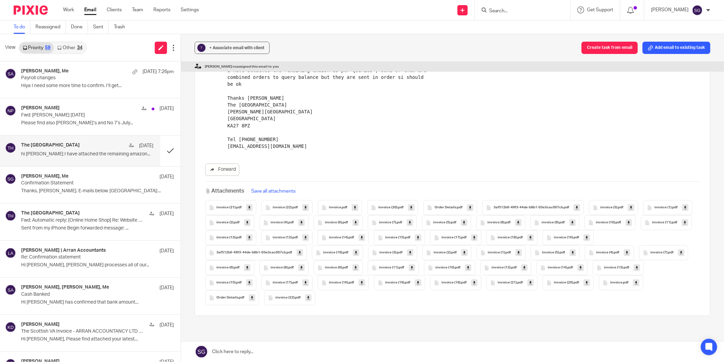
click at [412, 251] on icon at bounding box center [410, 252] width 2 height 5
click at [466, 253] on icon at bounding box center [465, 252] width 2 height 5
click at [520, 251] on icon at bounding box center [519, 252] width 2 height 5
click at [574, 252] on icon at bounding box center [573, 252] width 2 height 5
click at [526, 268] on icon at bounding box center [525, 267] width 2 height 5
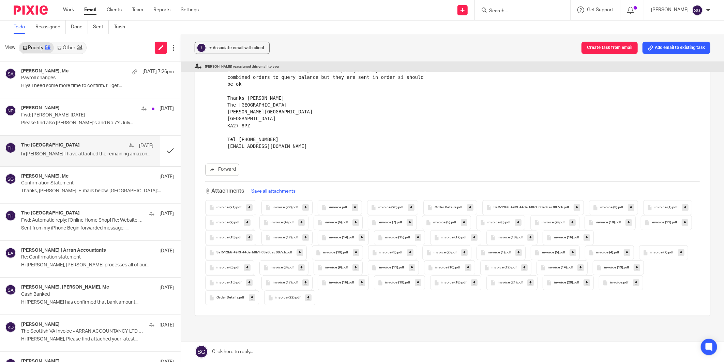
drag, startPoint x: 573, startPoint y: 267, endPoint x: 564, endPoint y: 267, distance: 8.9
click at [470, 267] on icon at bounding box center [468, 267] width 2 height 5
click at [413, 267] on icon at bounding box center [412, 267] width 2 height 5
click at [357, 268] on icon at bounding box center [356, 267] width 2 height 5
click at [303, 267] on icon at bounding box center [301, 267] width 2 height 5
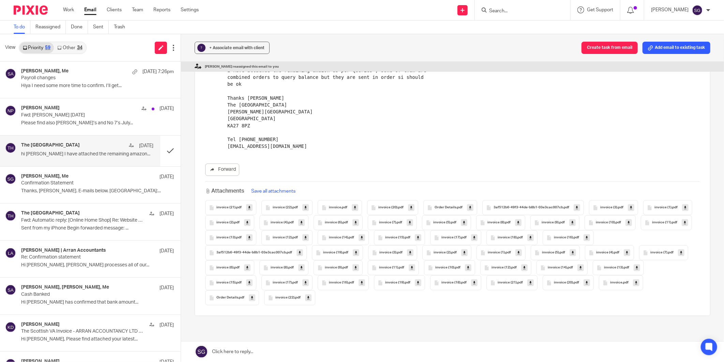
drag, startPoint x: 353, startPoint y: 267, endPoint x: 319, endPoint y: 267, distance: 33.8
click at [249, 267] on icon at bounding box center [247, 267] width 2 height 5
click at [680, 255] on icon at bounding box center [681, 252] width 2 height 5
click at [626, 255] on icon at bounding box center [627, 252] width 2 height 5
drag, startPoint x: 245, startPoint y: 281, endPoint x: 259, endPoint y: 282, distance: 14.4
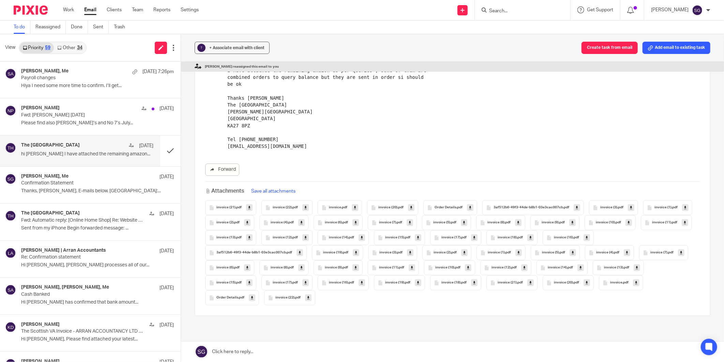
click at [578, 271] on link at bounding box center [581, 267] width 6 height 7
drag, startPoint x: 303, startPoint y: 282, endPoint x: 323, endPoint y: 283, distance: 20.2
click at [636, 270] on icon at bounding box center [637, 267] width 2 height 5
drag, startPoint x: 360, startPoint y: 281, endPoint x: 384, endPoint y: 285, distance: 23.9
click at [253, 282] on link at bounding box center [249, 282] width 6 height 7
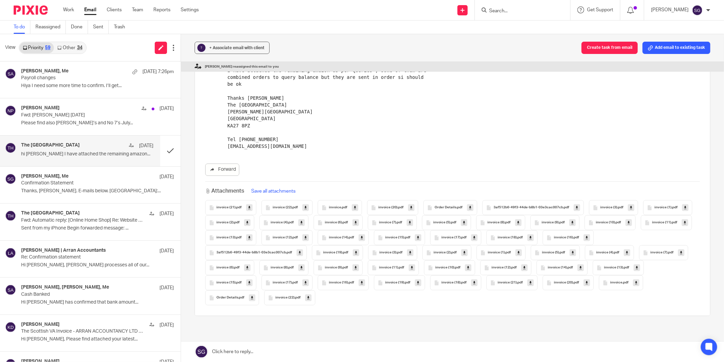
click at [363, 281] on icon at bounding box center [362, 282] width 2 height 5
drag, startPoint x: 528, startPoint y: 281, endPoint x: 537, endPoint y: 282, distance: 8.9
click at [420, 281] on icon at bounding box center [418, 282] width 2 height 5
click at [478, 282] on link at bounding box center [474, 282] width 6 height 7
click at [532, 280] on icon at bounding box center [531, 282] width 2 height 5
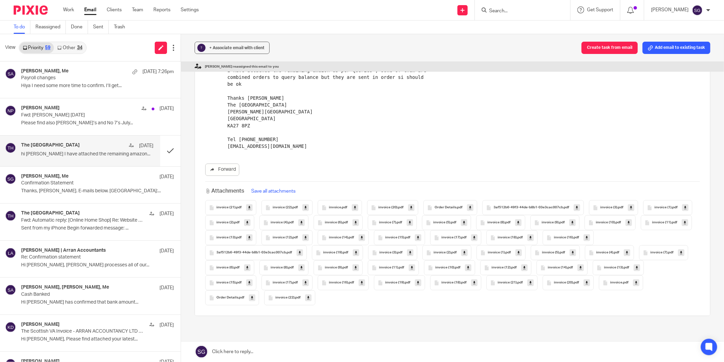
drag, startPoint x: 413, startPoint y: 298, endPoint x: 394, endPoint y: 298, distance: 19.1
click at [310, 298] on icon at bounding box center [308, 297] width 2 height 5
drag, startPoint x: 356, startPoint y: 297, endPoint x: 350, endPoint y: 297, distance: 5.5
click at [253, 297] on icon at bounding box center [252, 297] width 2 height 5
drag, startPoint x: 298, startPoint y: 297, endPoint x: 294, endPoint y: 297, distance: 4.1
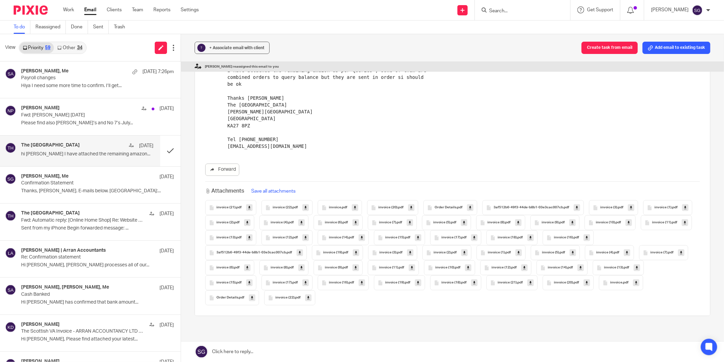
click at [633, 286] on link at bounding box center [636, 282] width 6 height 7
click at [586, 285] on icon at bounding box center [587, 282] width 2 height 5
click at [381, 131] on pre "hi [PERSON_NAME] I have attached the remaining amazon as per queries , some of …" at bounding box center [463, 101] width 473 height 97
click at [162, 155] on button at bounding box center [170, 150] width 20 height 31
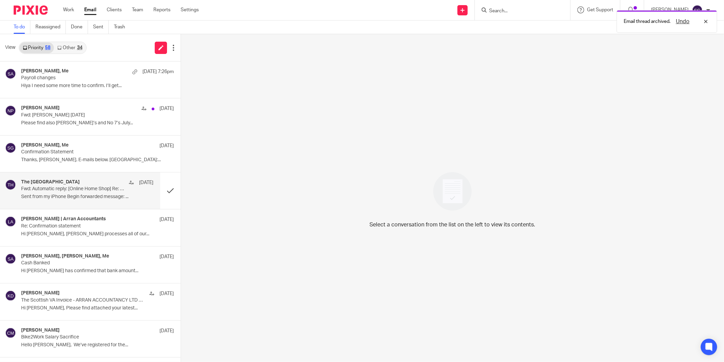
click at [77, 204] on div "The Burlington Guest House [DATE] Fwd: Automatic reply: [Online Home Shop] Re: …" at bounding box center [80, 190] width 160 height 36
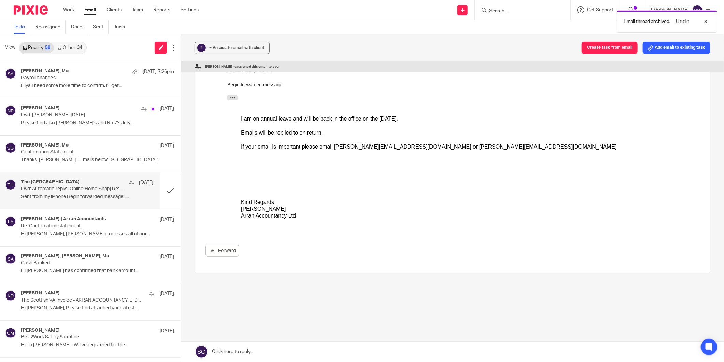
scroll to position [0, 0]
